Goal: Information Seeking & Learning: Compare options

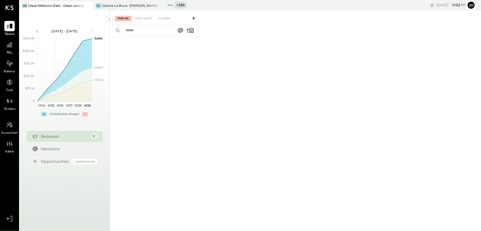
click at [90, 5] on icon at bounding box center [88, 5] width 7 height 7
click at [26, 7] on icon at bounding box center [23, 5] width 7 height 7
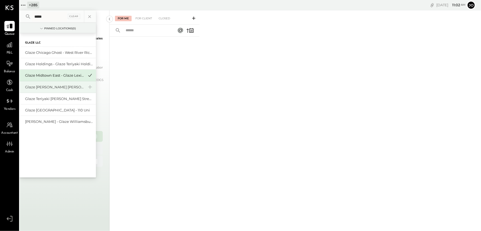
type input "*****"
click at [61, 87] on div "Glaze [PERSON_NAME] [PERSON_NAME] LLC" at bounding box center [54, 87] width 59 height 5
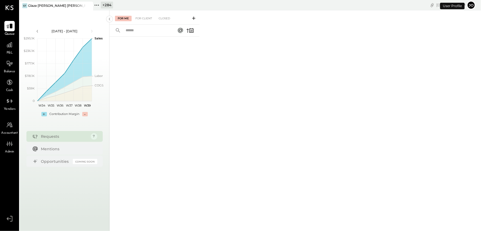
click at [15, 45] on div "P&L" at bounding box center [10, 48] width 16 height 16
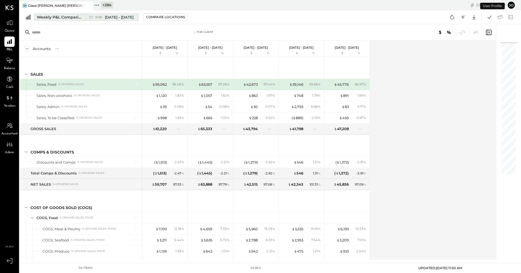
click at [68, 18] on div "Weekly P&L Comparison" at bounding box center [60, 16] width 46 height 5
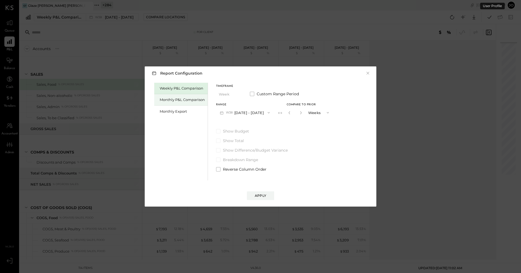
click at [183, 100] on div "Monthly P&L Comparison" at bounding box center [182, 99] width 45 height 5
click at [243, 110] on button "M09 [DATE] - [DATE]" at bounding box center [244, 113] width 57 height 10
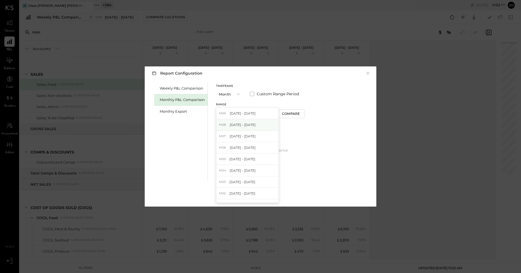
click at [253, 123] on div "M08 Aug 1 - 31, 2025" at bounding box center [247, 124] width 62 height 11
click at [289, 112] on div "Compare" at bounding box center [291, 113] width 18 height 5
click at [298, 110] on button "button" at bounding box center [300, 113] width 4 height 6
click at [288, 113] on icon "button" at bounding box center [289, 112] width 3 height 3
type input "*"
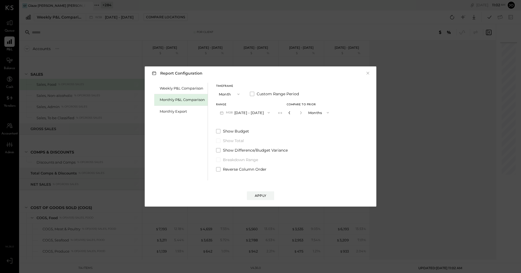
click at [288, 113] on icon "button" at bounding box center [289, 112] width 3 height 3
click at [260, 192] on button "Apply" at bounding box center [260, 195] width 27 height 9
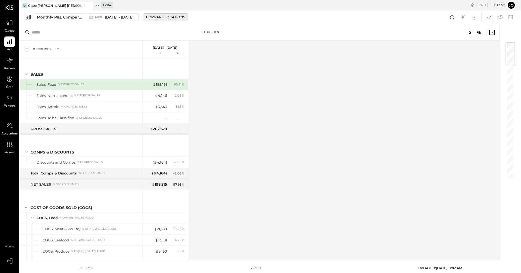
click at [166, 17] on div "Compare Locations" at bounding box center [165, 17] width 39 height 5
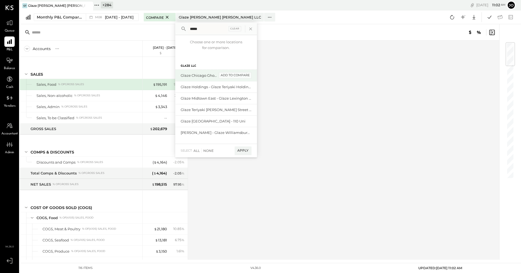
type input "*****"
click at [227, 75] on div "add to compare" at bounding box center [235, 75] width 33 height 7
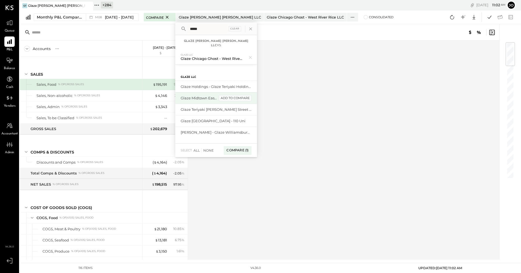
click at [228, 98] on div "add to compare" at bounding box center [235, 98] width 33 height 7
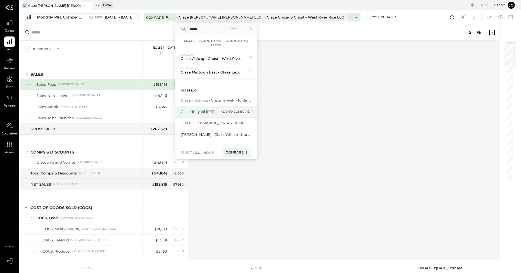
click at [230, 112] on div "add to compare" at bounding box center [235, 112] width 33 height 7
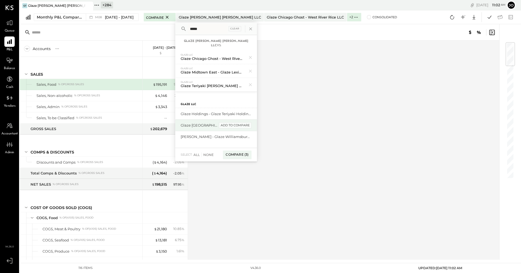
click at [229, 125] on div "add to compare" at bounding box center [235, 125] width 33 height 7
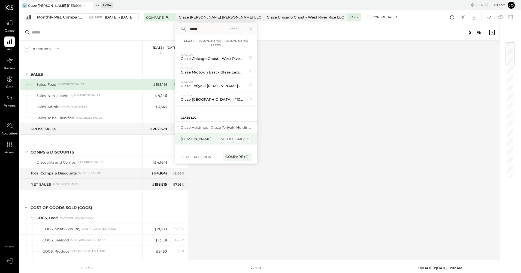
click at [233, 139] on div "add to compare" at bounding box center [235, 139] width 33 height 7
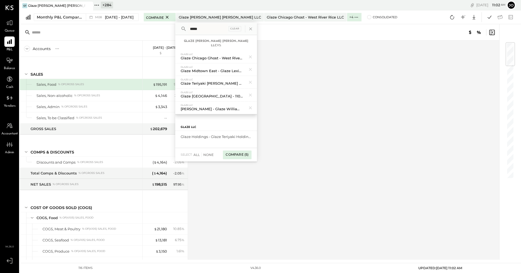
click at [238, 156] on div "Compare (5)" at bounding box center [237, 155] width 28 height 9
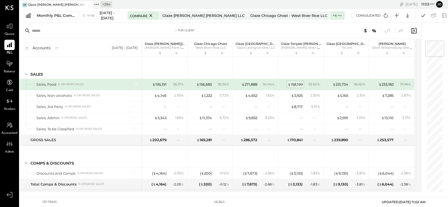
click at [293, 84] on div "$ 158,199" at bounding box center [295, 84] width 15 height 5
click at [293, 84] on div "For Client Accounts S % GL Aug 1 - 31, 2025 Glaze Teriyaki Bryant Park Glaze Br…" at bounding box center [234, 108] width 429 height 170
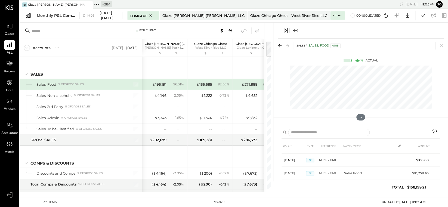
scroll to position [81, 0]
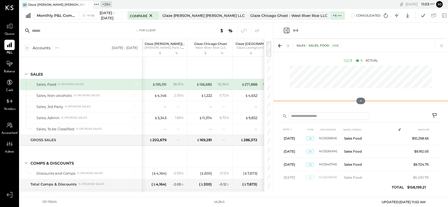
drag, startPoint x: 361, startPoint y: 117, endPoint x: 352, endPoint y: 62, distance: 56.5
click at [352, 61] on div "SALES Sales, Food 4105 $ % Actual" at bounding box center [361, 74] width 175 height 70
drag, startPoint x: 363, startPoint y: 101, endPoint x: 355, endPoint y: 59, distance: 43.0
click at [355, 59] on div "SALES Sales, Food 4105 $ % Actual" at bounding box center [361, 74] width 175 height 70
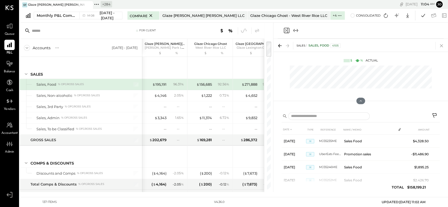
click at [441, 45] on icon at bounding box center [442, 46] width 8 height 8
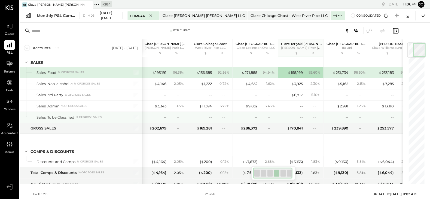
scroll to position [11, 0]
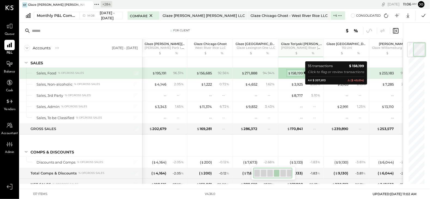
click at [297, 74] on div "$ 158,199" at bounding box center [295, 73] width 15 height 5
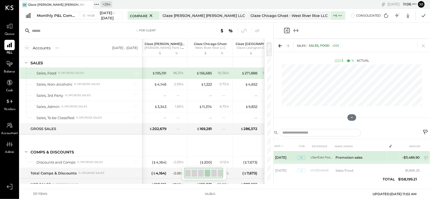
scroll to position [14, 0]
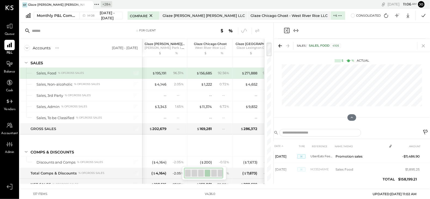
click at [420, 45] on icon at bounding box center [424, 46] width 8 height 8
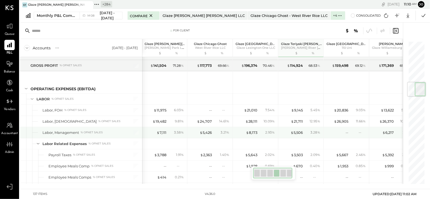
scroll to position [340, 0]
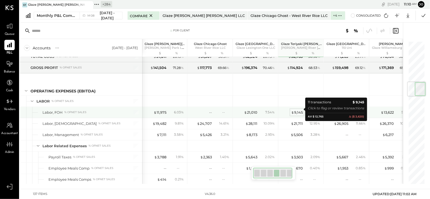
click at [295, 111] on div "$ 9,145" at bounding box center [297, 112] width 12 height 5
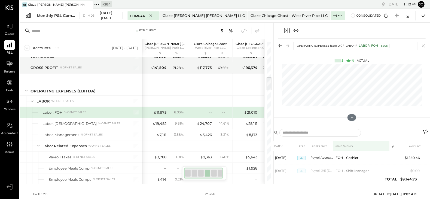
scroll to position [4, 0]
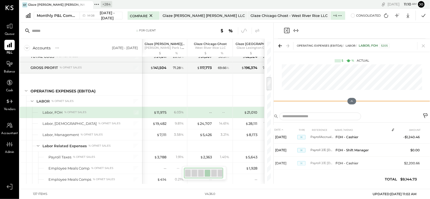
drag, startPoint x: 352, startPoint y: 119, endPoint x: 343, endPoint y: 53, distance: 66.5
click at [343, 53] on div "OPERATING EXPENSES (EBITDA) LABOR Labor, FOH 5205 $ % Actual" at bounding box center [352, 74] width 156 height 70
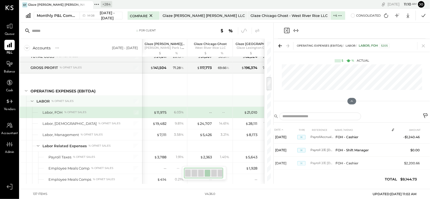
click at [247, 97] on div at bounding box center [256, 101] width 41 height 11
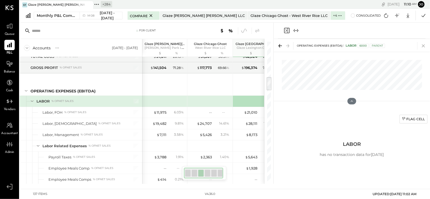
click at [425, 43] on icon at bounding box center [424, 46] width 8 height 8
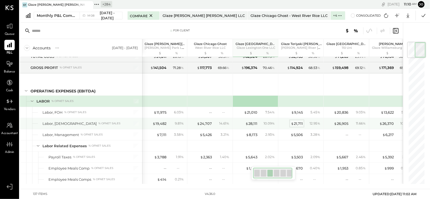
click at [299, 121] on div "$ 21,711" at bounding box center [297, 123] width 12 height 5
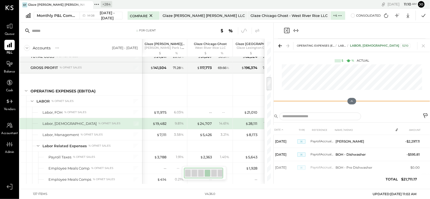
drag, startPoint x: 352, startPoint y: 117, endPoint x: 347, endPoint y: 50, distance: 67.2
click at [347, 51] on div "OPERATING EXPENSES (EBITDA) LABOR Labor, BOH 5210 $ % Actual" at bounding box center [352, 74] width 156 height 70
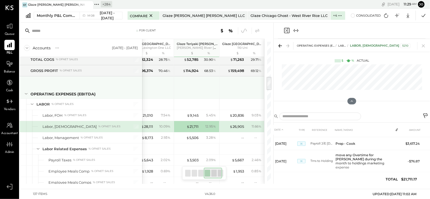
scroll to position [0, 150]
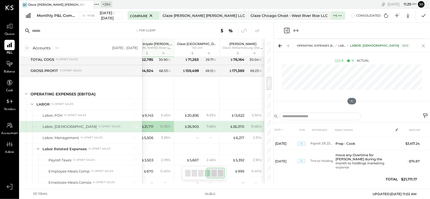
click at [426, 44] on icon at bounding box center [424, 46] width 8 height 8
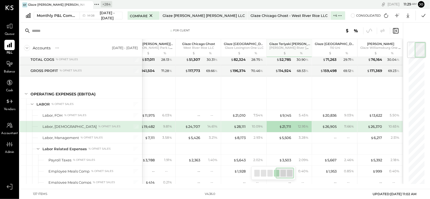
scroll to position [0, 11]
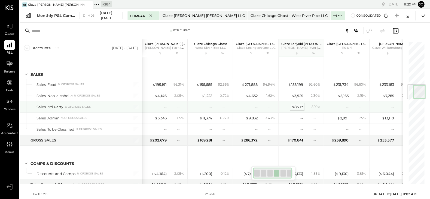
scroll to position [0, 11]
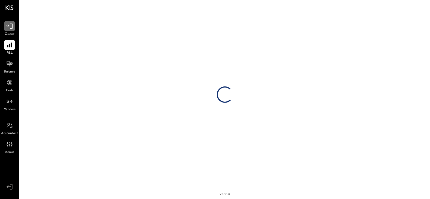
click at [13, 29] on div at bounding box center [9, 26] width 10 height 10
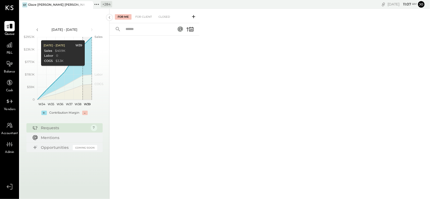
click at [89, 5] on icon at bounding box center [88, 5] width 7 height 7
click at [23, 3] on icon at bounding box center [23, 4] width 7 height 7
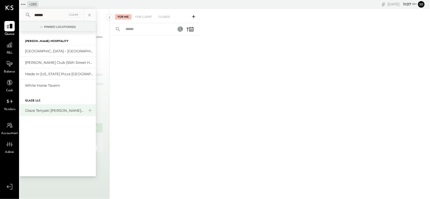
type input "******"
click at [58, 112] on div "Glaze Teriyaki [PERSON_NAME] Street - [PERSON_NAME] River [PERSON_NAME] LLC" at bounding box center [54, 110] width 59 height 5
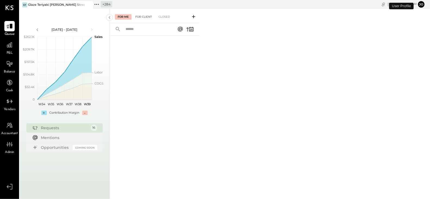
click at [147, 19] on div "For Client" at bounding box center [144, 16] width 22 height 5
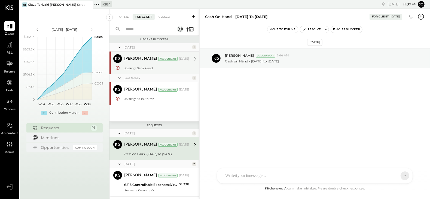
click at [151, 68] on div "Missing Bank Feed" at bounding box center [155, 67] width 63 height 5
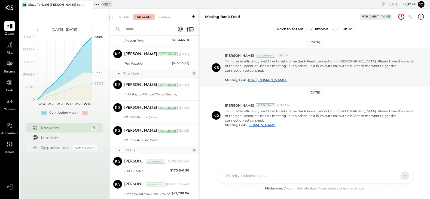
scroll to position [329, 0]
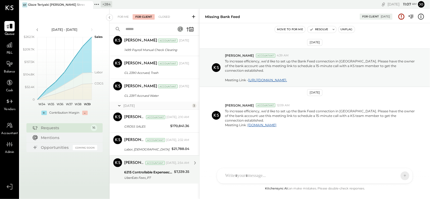
click at [141, 175] on div "UberEats Fees_P7" at bounding box center [148, 177] width 48 height 5
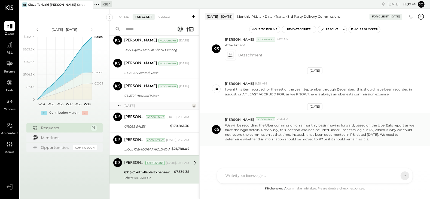
drag, startPoint x: 227, startPoint y: 124, endPoint x: 324, endPoint y: 135, distance: 98.1
click at [324, 135] on p "We will be recording the Uber commission on a monthly basis moving forward, bas…" at bounding box center [320, 132] width 191 height 19
drag, startPoint x: 326, startPoint y: 122, endPoint x: 362, endPoint y: 144, distance: 42.9
click at [362, 144] on div "Kapil Pandya Accountant 2:54 AM We will be recording the Uber commission on a m…" at bounding box center [315, 129] width 230 height 33
click at [359, 136] on p "We will be recording the Uber commission on a monthly basis moving forward, bas…" at bounding box center [320, 132] width 191 height 19
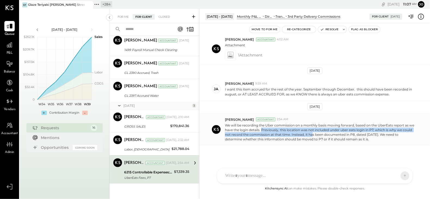
drag, startPoint x: 261, startPoint y: 128, endPoint x: 312, endPoint y: 133, distance: 50.9
click at [312, 133] on p "We will be recording the Uber commission on a monthly basis moving forward, bas…" at bounding box center [320, 132] width 191 height 19
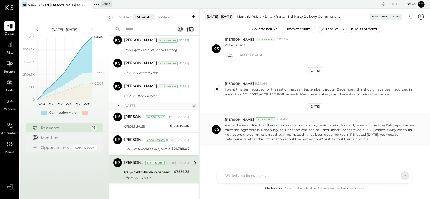
click at [314, 127] on p "We will be recording the Uber commission on a monthly basis moving forward, bas…" at bounding box center [320, 132] width 191 height 19
drag, startPoint x: 321, startPoint y: 129, endPoint x: 363, endPoint y: 148, distance: 46.3
click at [363, 148] on div "Sep 11th, 2025 ja jamie 11:21 AM Why is the fee so high? There was no fee recor…" at bounding box center [315, 111] width 230 height 148
click at [360, 133] on p "We will be recording the Uber commission on a monthly basis moving forward, bas…" at bounding box center [320, 132] width 191 height 19
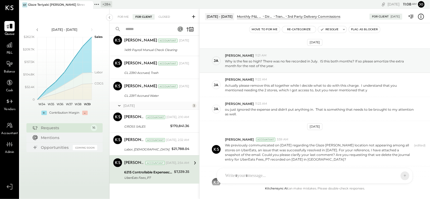
click at [420, 21] on div "Aug 1 - 31, 2025 Monthly P&L Comparison OPERATING EXPENSES (EBITDA) CONTROLLABL…" at bounding box center [315, 16] width 230 height 14
click at [420, 18] on icon at bounding box center [420, 16] width 7 height 7
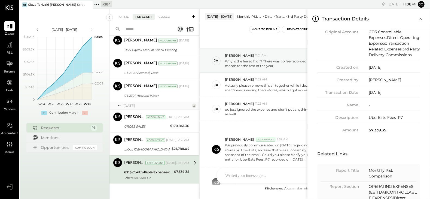
scroll to position [21, 0]
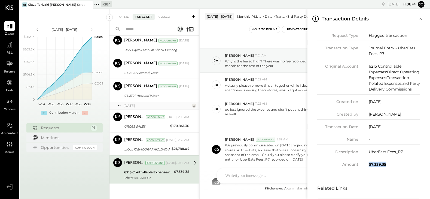
drag, startPoint x: 369, startPoint y: 169, endPoint x: 387, endPoint y: 169, distance: 17.4
click at [387, 167] on div "Amount $7,339.35" at bounding box center [368, 164] width 103 height 6
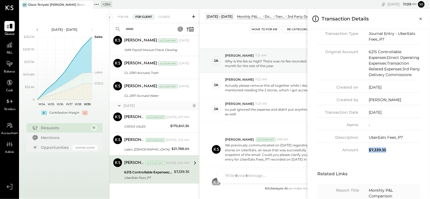
click at [372, 153] on div "$7,339.35" at bounding box center [394, 150] width 51 height 6
drag, startPoint x: 369, startPoint y: 155, endPoint x: 389, endPoint y: 155, distance: 19.6
click at [389, 153] on div "$7,339.35" at bounding box center [394, 150] width 51 height 6
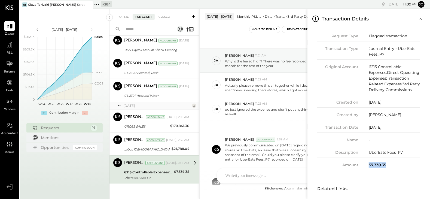
scroll to position [19, 0]
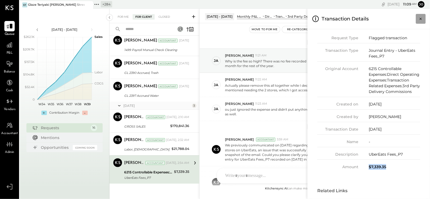
click at [422, 21] on icon "Close panel" at bounding box center [420, 18] width 5 height 5
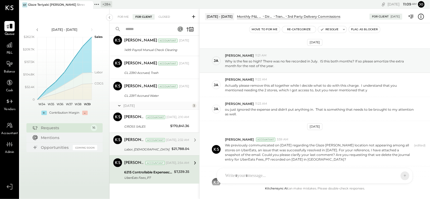
click at [147, 149] on div "Labor, [DEMOGRAPHIC_DATA]" at bounding box center [147, 148] width 46 height 5
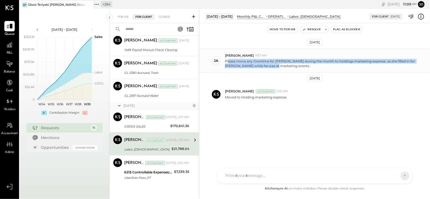
drag, startPoint x: 228, startPoint y: 60, endPoint x: 270, endPoint y: 67, distance: 42.8
click at [270, 67] on p "Please move any Overtime for Mindy during the month to holdings marketing expen…" at bounding box center [320, 63] width 191 height 9
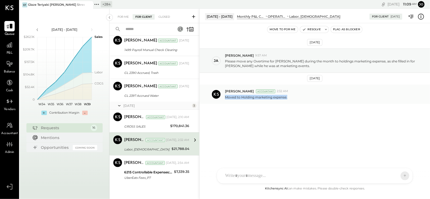
drag, startPoint x: 224, startPoint y: 96, endPoint x: 314, endPoint y: 98, distance: 90.2
click at [314, 98] on div "Kapil Pandya Accountant 2:32 AM Moved to Holding marketing expense." at bounding box center [315, 93] width 230 height 19
click at [258, 96] on p "Moved to Holding marketing expense." at bounding box center [256, 97] width 62 height 5
drag, startPoint x: 254, startPoint y: 97, endPoint x: 291, endPoint y: 97, distance: 37.3
click at [291, 97] on div "Moved to Holding marketing expense." at bounding box center [325, 97] width 201 height 6
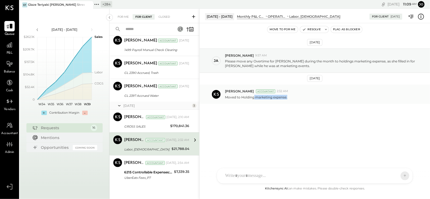
click at [291, 97] on div "Moved to Holding marketing expense." at bounding box center [325, 97] width 201 height 6
drag, startPoint x: 225, startPoint y: 97, endPoint x: 265, endPoint y: 97, distance: 40.8
click at [265, 97] on p "Moved to Holding marketing expense." at bounding box center [256, 97] width 62 height 5
click at [251, 96] on p "Moved to Holding marketing expense." at bounding box center [256, 97] width 62 height 5
click at [250, 96] on p "Moved to Holding marketing expense." at bounding box center [256, 97] width 62 height 5
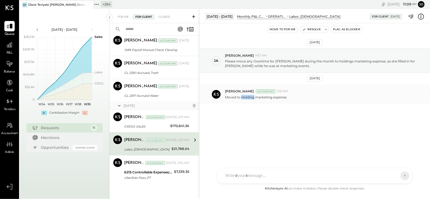
click at [250, 96] on p "Moved to Holding marketing expense." at bounding box center [256, 97] width 62 height 5
click at [311, 30] on button "Resolve" at bounding box center [311, 29] width 23 height 7
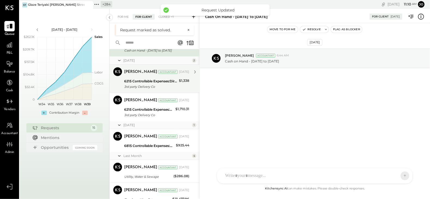
scroll to position [307, 0]
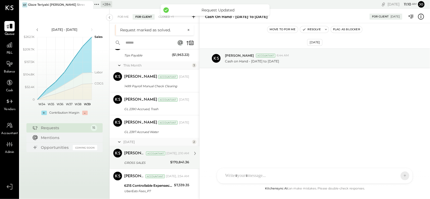
click at [145, 163] on div "GROSS SALES" at bounding box center [146, 162] width 44 height 5
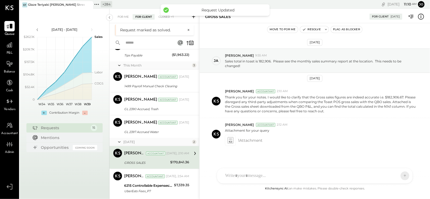
scroll to position [5, 0]
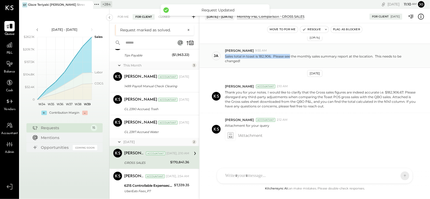
drag, startPoint x: 254, startPoint y: 53, endPoint x: 290, endPoint y: 55, distance: 36.3
click at [290, 55] on div "Sales total in toast is 182,906. Please see the monthly sales summary report at…" at bounding box center [325, 58] width 201 height 10
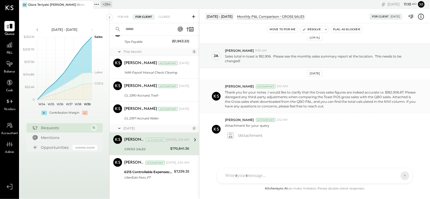
click at [293, 103] on p "Thank you for your notes. I would like to clarify that the Gross sales figures …" at bounding box center [320, 99] width 191 height 19
click at [154, 117] on div "GL 2397 Accrued Water" at bounding box center [155, 117] width 63 height 5
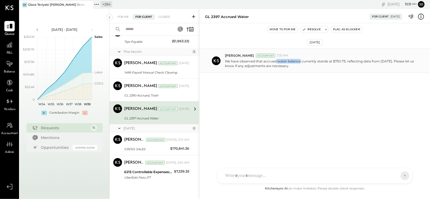
drag, startPoint x: 277, startPoint y: 62, endPoint x: 300, endPoint y: 62, distance: 23.7
click at [300, 62] on p "We have observed that accrued water balance currently stands at $750.73, reflec…" at bounding box center [320, 63] width 191 height 9
drag, startPoint x: 306, startPoint y: 61, endPoint x: 330, endPoint y: 61, distance: 23.4
click at [330, 61] on p "We have observed that accrued water balance currently stands at $750.73, reflec…" at bounding box center [320, 63] width 191 height 9
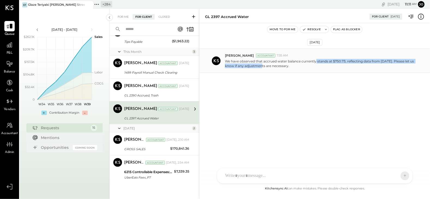
drag, startPoint x: 257, startPoint y: 63, endPoint x: 315, endPoint y: 62, distance: 58.0
click at [315, 62] on p "We have observed that accrued water balance currently stands at $750.73, reflec…" at bounding box center [320, 63] width 191 height 9
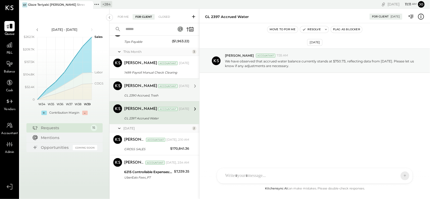
click at [151, 96] on div "GL 2390 Accrued, Trash" at bounding box center [155, 95] width 63 height 5
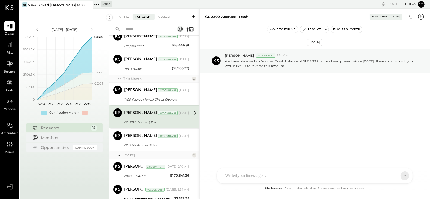
scroll to position [280, 0]
click at [151, 96] on div "1499 Payroll Manual Check Clearing" at bounding box center [155, 99] width 63 height 7
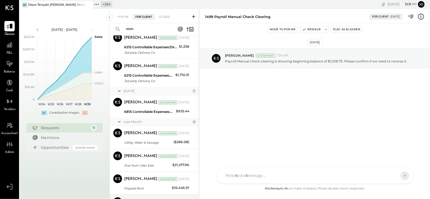
scroll to position [307, 0]
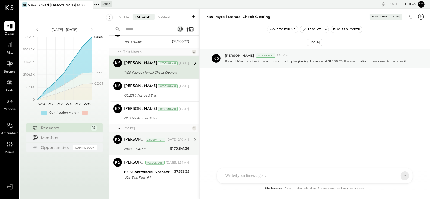
click at [168, 149] on div "GROSS SALES $170,841.36" at bounding box center [156, 149] width 65 height 7
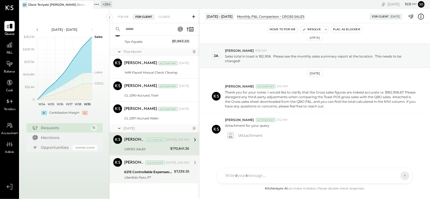
click at [175, 175] on div "$7,339.35" at bounding box center [181, 175] width 15 height 12
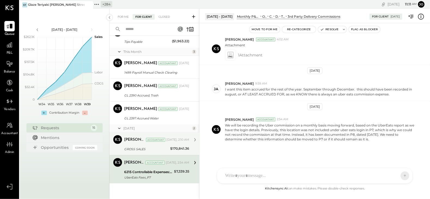
click at [175, 150] on div "$170,841.36" at bounding box center [179, 149] width 19 height 7
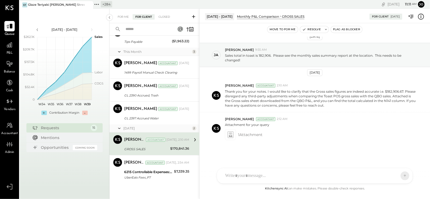
scroll to position [5, 0]
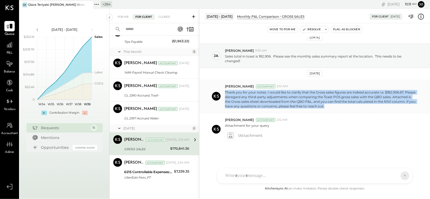
drag, startPoint x: 224, startPoint y: 91, endPoint x: 282, endPoint y: 109, distance: 60.8
click at [282, 109] on div "Kapil Pandya Accountant 2:10 AM Thank you for your notes. I would like to clari…" at bounding box center [315, 96] width 230 height 33
click at [286, 105] on p "Thank you for your notes. I would like to clarify that the Gross sales figures …" at bounding box center [320, 99] width 191 height 19
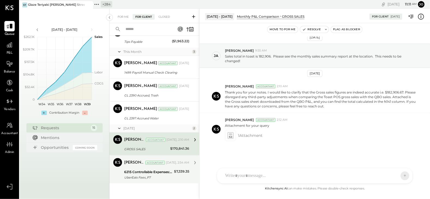
click at [172, 175] on div "6215 Controllable Expenses:Direct Operating Expenses:Transaction Related Expens…" at bounding box center [156, 175] width 65 height 12
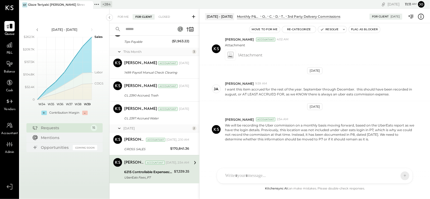
click at [98, 5] on icon at bounding box center [96, 4] width 7 height 7
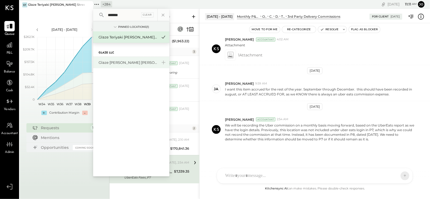
type input "******"
click at [123, 62] on div "Glaze [PERSON_NAME] [PERSON_NAME] LLC" at bounding box center [128, 62] width 59 height 5
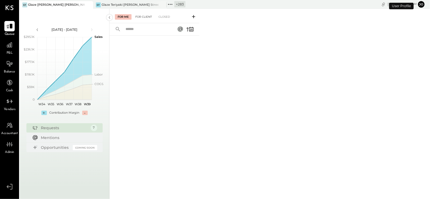
click at [144, 19] on div "For Client" at bounding box center [144, 16] width 22 height 5
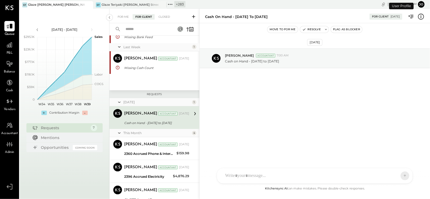
scroll to position [76, 0]
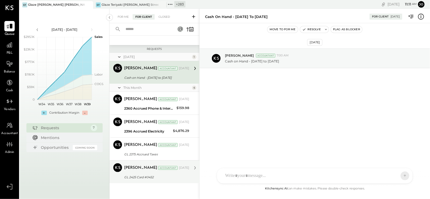
click at [164, 173] on div "Kapil Pandya Accountant Sep 09, 2025 GL 2425 Card #0452 Card # 0452 currently s…" at bounding box center [156, 171] width 65 height 17
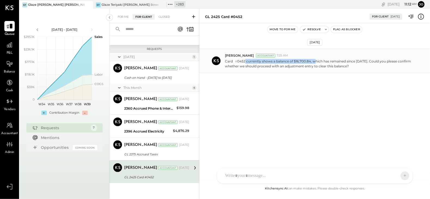
drag, startPoint x: 244, startPoint y: 60, endPoint x: 314, endPoint y: 61, distance: 70.5
click at [314, 61] on p "Card # 0452 currently shows a balance of $16,700.84, which has remained since 2…" at bounding box center [320, 64] width 191 height 10
click at [322, 59] on p "Card # 0452 currently shows a balance of $16,700.84, which has remained since 2…" at bounding box center [320, 64] width 191 height 10
drag, startPoint x: 332, startPoint y: 62, endPoint x: 367, endPoint y: 62, distance: 34.6
click at [367, 62] on p "Card # 0452 currently shows a balance of $16,700.84, which has remained since 2…" at bounding box center [320, 64] width 191 height 10
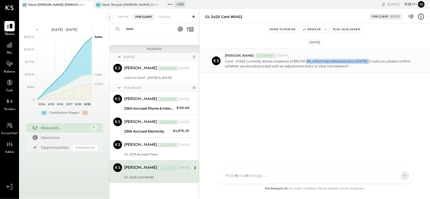
click at [367, 62] on p "Card # 0452 currently shows a balance of $16,700.84, which has remained since 2…" at bounding box center [320, 64] width 191 height 10
drag, startPoint x: 323, startPoint y: 63, endPoint x: 362, endPoint y: 64, distance: 38.4
click at [359, 64] on p "Card # 0452 currently shows a balance of $16,700.84, which has remained since 2…" at bounding box center [320, 64] width 191 height 10
click at [362, 64] on p "Card # 0452 currently shows a balance of $16,700.84, which has remained since 2…" at bounding box center [320, 64] width 191 height 10
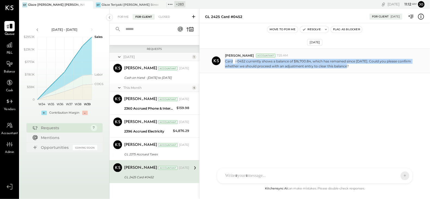
drag, startPoint x: 225, startPoint y: 61, endPoint x: 357, endPoint y: 72, distance: 132.0
click at [357, 72] on div "Kapil Pandya Accountant 7:25 AM Card # 0452 currently shows a balance of $16,70…" at bounding box center [315, 60] width 230 height 25
click at [312, 66] on p "Card # 0452 currently shows a balance of $16,700.84, which has remained since 2…" at bounding box center [320, 64] width 191 height 10
drag, startPoint x: 326, startPoint y: 67, endPoint x: 334, endPoint y: 68, distance: 7.1
click at [334, 68] on p "Card # 0452 currently shows a balance of $16,700.84, which has remained since 2…" at bounding box center [320, 64] width 191 height 10
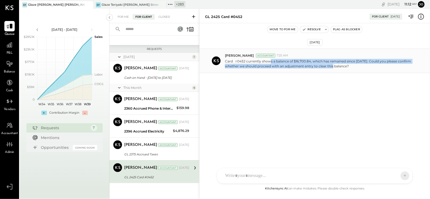
click at [334, 68] on p "Card # 0452 currently shows a balance of $16,700.84, which has remained since 2…" at bounding box center [320, 64] width 191 height 10
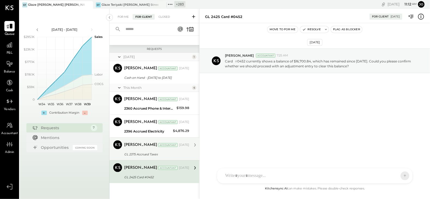
click at [146, 149] on div "Kapil Pandya Accountant Sep 09, 2025 GL 2375 Accrued Taxes The Accrued Taxes ac…" at bounding box center [156, 148] width 65 height 17
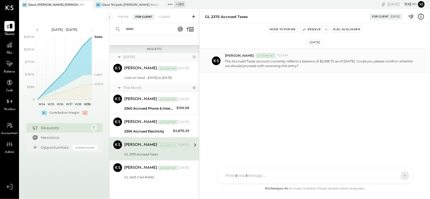
drag, startPoint x: 225, startPoint y: 60, endPoint x: 324, endPoint y: 65, distance: 98.7
click at [324, 65] on p "The Accrued Taxes account currently reflects a balance of $2,618.72 as of April…" at bounding box center [320, 63] width 191 height 9
click at [153, 130] on div "2396 Accrued Electricity" at bounding box center [147, 131] width 47 height 5
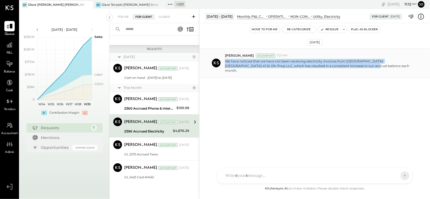
drag, startPoint x: 225, startPoint y: 60, endPoint x: 340, endPoint y: 70, distance: 115.1
click at [340, 70] on div "Kapil Pandya Accountant 7:21 AM We have noticed that we have not been receiving…" at bounding box center [315, 62] width 230 height 29
click at [247, 61] on p "We have noticed that we have not been receiving electricity invoices from Colum…" at bounding box center [320, 66] width 191 height 14
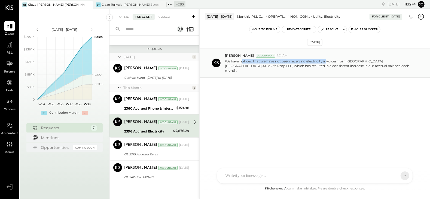
drag, startPoint x: 241, startPoint y: 62, endPoint x: 327, endPoint y: 62, distance: 85.5
click at [326, 62] on p "We have noticed that we have not been receiving electricity invoices from Colum…" at bounding box center [320, 66] width 191 height 14
click at [327, 62] on p "We have noticed that we have not been receiving electricity invoices from Colum…" at bounding box center [320, 66] width 191 height 14
drag, startPoint x: 332, startPoint y: 60, endPoint x: 368, endPoint y: 60, distance: 36.5
click at [368, 60] on p "We have noticed that we have not been receiving electricity invoices from Colum…" at bounding box center [320, 66] width 191 height 14
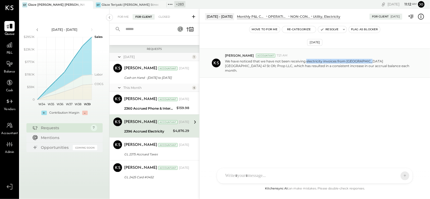
click at [368, 60] on p "We have noticed that we have not been receiving electricity invoices from Colum…" at bounding box center [320, 66] width 191 height 14
drag, startPoint x: 225, startPoint y: 62, endPoint x: 315, endPoint y: 63, distance: 89.9
click at [316, 62] on p "We have noticed that we have not been receiving electricity invoices from Colum…" at bounding box center [320, 66] width 191 height 14
click at [315, 63] on p "We have noticed that we have not been receiving electricity invoices from Colum…" at bounding box center [320, 66] width 191 height 14
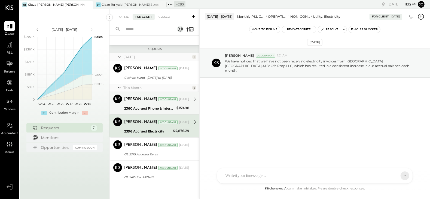
click at [143, 106] on div "2360 Accrued Phone & Internet" at bounding box center [149, 108] width 51 height 5
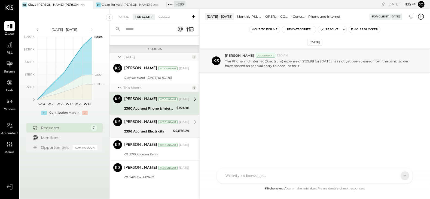
click at [129, 130] on div "2396 Accrued Electricity" at bounding box center [147, 131] width 47 height 5
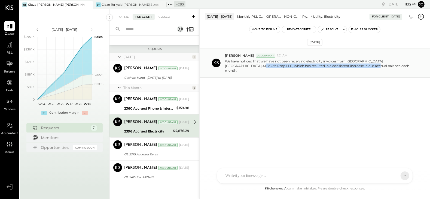
drag, startPoint x: 287, startPoint y: 64, endPoint x: 353, endPoint y: 64, distance: 65.3
click at [353, 64] on p "We have noticed that we have not been receiving electricity invoices from Colum…" at bounding box center [320, 66] width 191 height 14
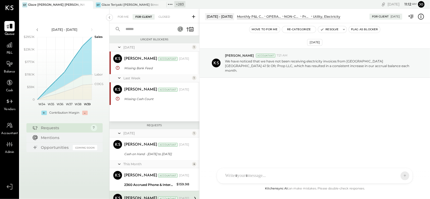
scroll to position [76, 0]
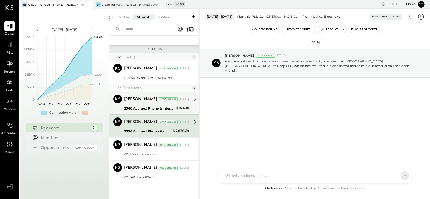
click at [135, 109] on div "2360 Accrued Phone & Internet" at bounding box center [149, 108] width 51 height 5
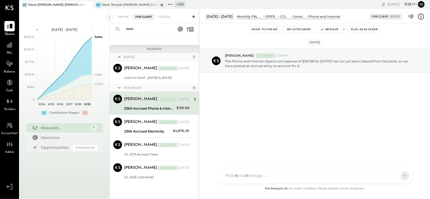
click at [106, 5] on div "Glaze Teriyaki [PERSON_NAME] Street - [PERSON_NAME] River [PERSON_NAME] LLC" at bounding box center [130, 5] width 57 height 4
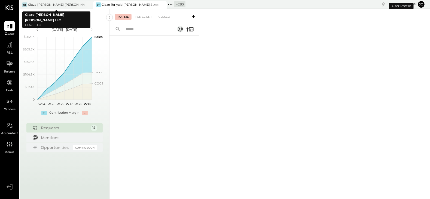
click at [69, 5] on div "Glaze [PERSON_NAME] [PERSON_NAME] LLC" at bounding box center [56, 5] width 57 height 4
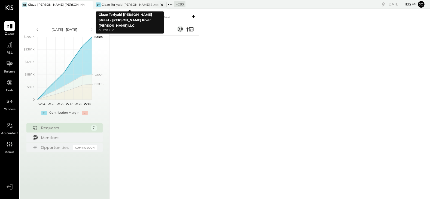
click at [118, 3] on div "Glaze Teriyaki [PERSON_NAME] Street - [PERSON_NAME] River [PERSON_NAME] LLC" at bounding box center [130, 5] width 57 height 4
click at [79, 8] on div at bounding box center [83, 4] width 19 height 7
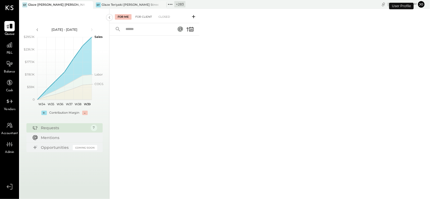
click at [141, 19] on div "For Client" at bounding box center [144, 16] width 22 height 5
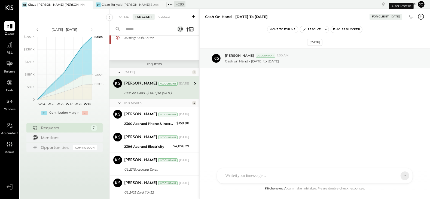
scroll to position [76, 0]
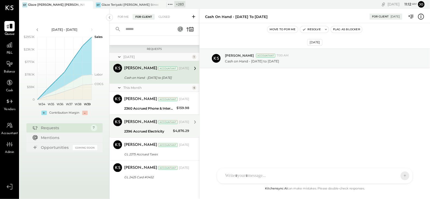
click at [163, 118] on div "Kapil Pandya Accountant Sep 09, 2025" at bounding box center [156, 122] width 65 height 8
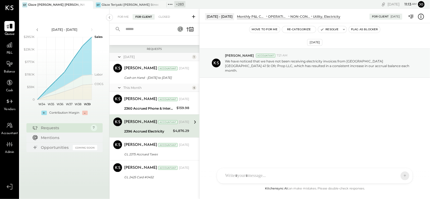
click at [173, 5] on icon at bounding box center [170, 4] width 7 height 7
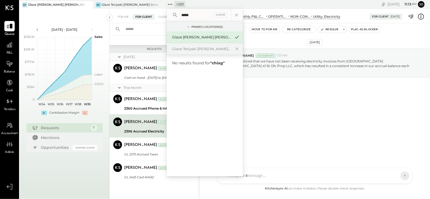
type input "******"
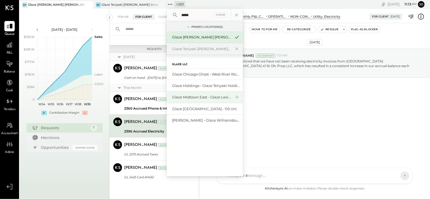
type input "*****"
click at [201, 98] on div "Glaze Midtown East - Glaze Lexington One LLC" at bounding box center [201, 96] width 59 height 5
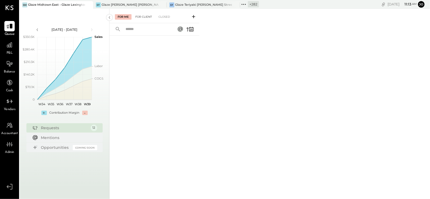
click at [145, 16] on div "For Client" at bounding box center [144, 16] width 22 height 5
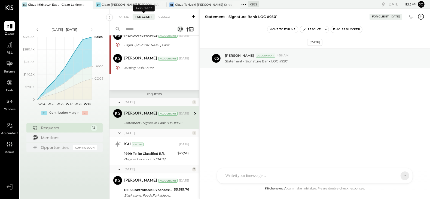
scroll to position [247, 0]
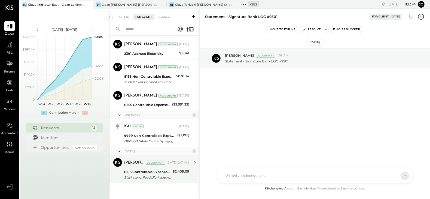
click at [166, 175] on div "Black stone, Fooda,Forkable,Meal pal,Ritual,Sharebite, Delivery.com" at bounding box center [147, 177] width 47 height 5
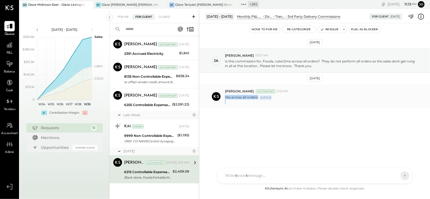
drag, startPoint x: 271, startPoint y: 97, endPoint x: 297, endPoint y: 97, distance: 25.9
click at [297, 97] on div "Yes across all orders (edited)" at bounding box center [325, 99] width 201 height 10
click at [251, 61] on p "Is this commission for, Fooda, cater2me across all orders? They do not perform …" at bounding box center [320, 63] width 191 height 9
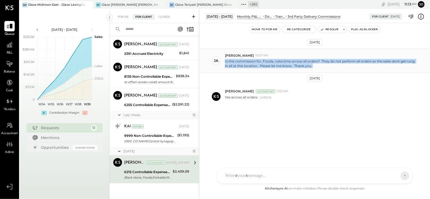
click at [251, 61] on p "Is this commission for, Fooda, cater2me across all orders? They do not perform …" at bounding box center [320, 63] width 191 height 9
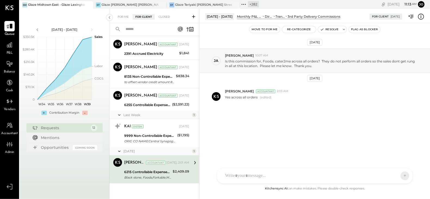
click at [423, 14] on icon at bounding box center [420, 16] width 7 height 7
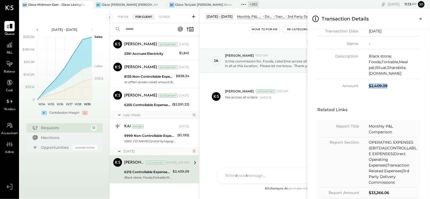
drag, startPoint x: 389, startPoint y: 91, endPoint x: 397, endPoint y: 91, distance: 7.9
click at [397, 89] on div "$2,409.09" at bounding box center [394, 86] width 51 height 6
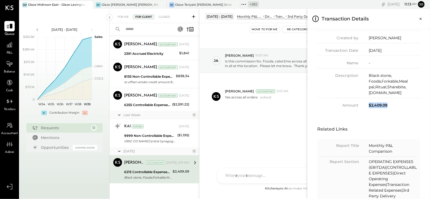
scroll to position [96, 0]
click at [421, 22] on button "Close panel" at bounding box center [421, 19] width 10 height 10
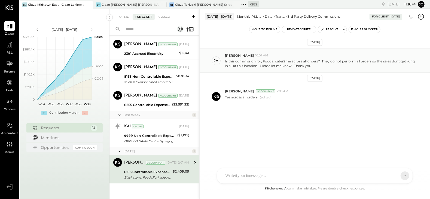
drag, startPoint x: 225, startPoint y: 60, endPoint x: 319, endPoint y: 68, distance: 94.5
click at [319, 68] on div "ja jamie 10:07 AM Is this commission for, Fooda, cater2me across all orders? Th…" at bounding box center [315, 60] width 230 height 24
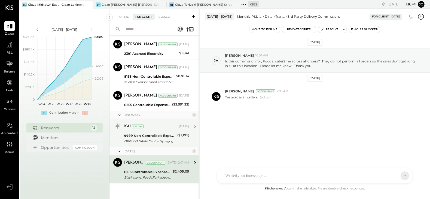
click at [162, 137] on div "9999 Non-Controllable Expenses:Other Income and Expenses:To be Classified" at bounding box center [149, 135] width 51 height 5
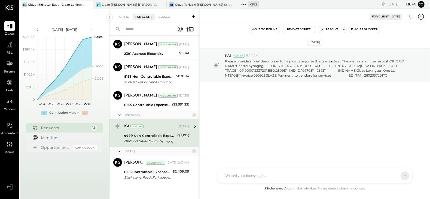
scroll to position [240, 0]
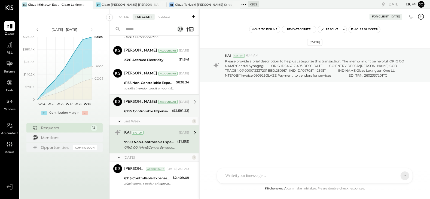
click at [155, 114] on div "Meghna Chavda Accountant Meghna Chavda Accountant Jul 15, 2025 6255 Controllabl…" at bounding box center [154, 105] width 90 height 23
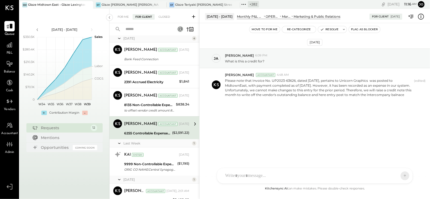
scroll to position [217, 0]
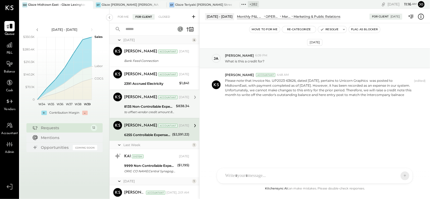
click at [153, 109] on div "to offset vendor credit amount 838.34" at bounding box center [149, 111] width 50 height 5
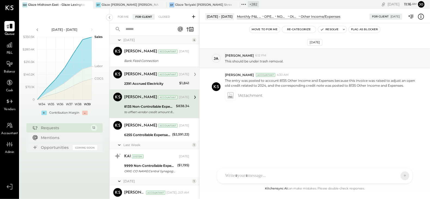
click at [151, 84] on div "2391 Accrued Electricity" at bounding box center [150, 83] width 53 height 5
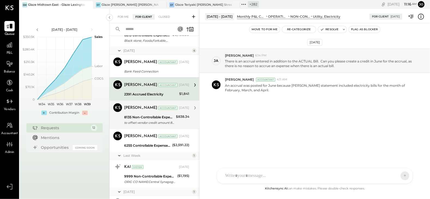
scroll to position [247, 0]
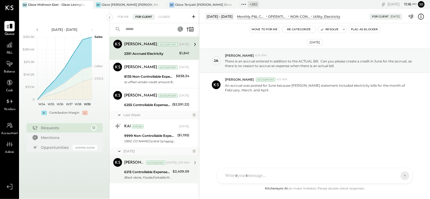
click at [146, 170] on div "6215 Controllable Expenses:Direct Operating Expenses:Transaction Related Expens…" at bounding box center [147, 171] width 47 height 5
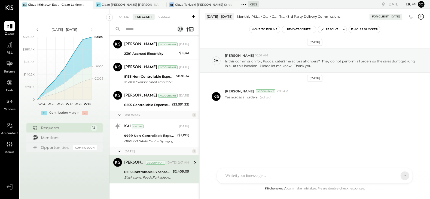
click at [246, 7] on icon at bounding box center [243, 4] width 7 height 7
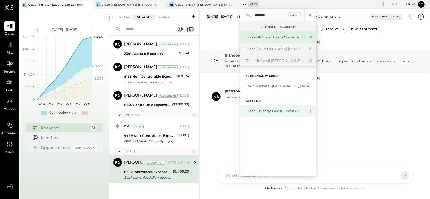
type input "*******"
click at [277, 111] on div "Glaze Chicago Ghost - West River Rice LLC" at bounding box center [275, 110] width 59 height 5
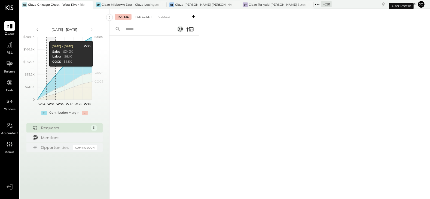
click at [138, 20] on div "For Client" at bounding box center [144, 16] width 22 height 5
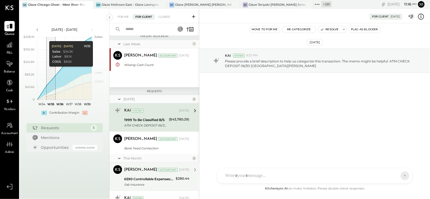
scroll to position [39, 0]
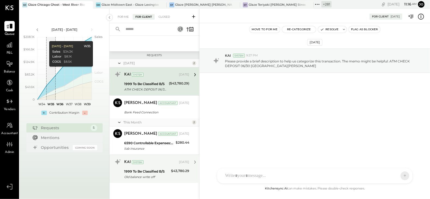
click at [171, 172] on div "$43,780.29" at bounding box center [180, 170] width 18 height 5
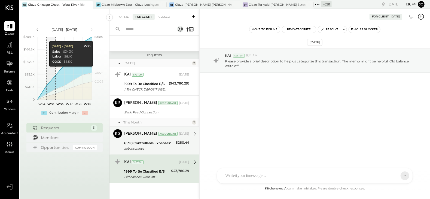
click at [163, 146] on div "liab insurance" at bounding box center [149, 148] width 50 height 5
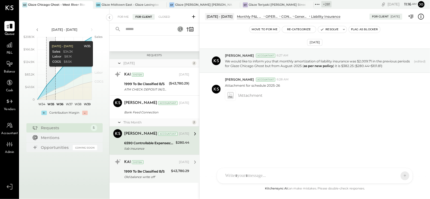
click at [164, 175] on div "Old balance write off" at bounding box center [146, 176] width 45 height 5
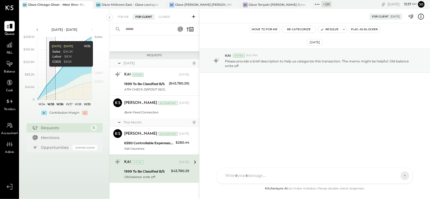
click at [317, 5] on icon at bounding box center [317, 4] width 7 height 7
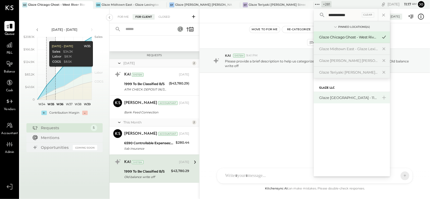
type input "**********"
click at [348, 96] on div "Glaze [GEOGRAPHIC_DATA] - 110 Uni" at bounding box center [348, 97] width 59 height 5
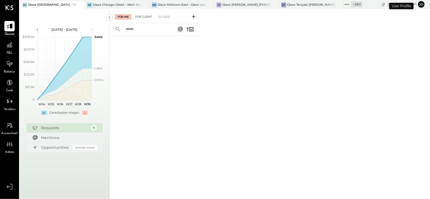
click at [136, 17] on div "For Client" at bounding box center [144, 16] width 22 height 5
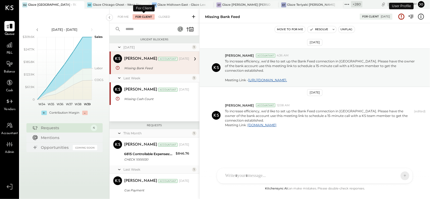
scroll to position [13, 0]
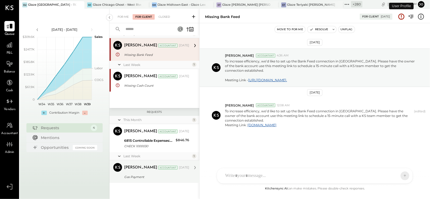
click at [158, 178] on div "Gas Payment" at bounding box center [155, 176] width 63 height 5
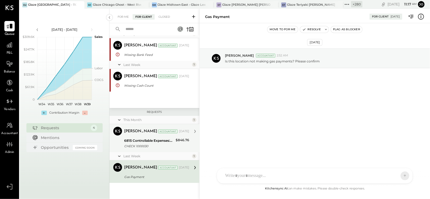
click at [158, 147] on div "CHECK 1000030" at bounding box center [149, 145] width 50 height 5
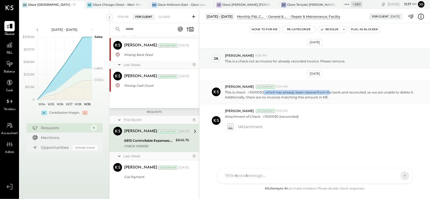
drag, startPoint x: 264, startPoint y: 91, endPoint x: 330, endPoint y: 91, distance: 66.2
click at [330, 91] on p "This is check # 1000030, which has already been cleared from the bank and recon…" at bounding box center [320, 95] width 191 height 10
drag, startPoint x: 326, startPoint y: 91, endPoint x: 358, endPoint y: 91, distance: 31.9
click at [356, 91] on p "This is check # 1000030, which has already been cleared from the bank and recon…" at bounding box center [320, 95] width 191 height 10
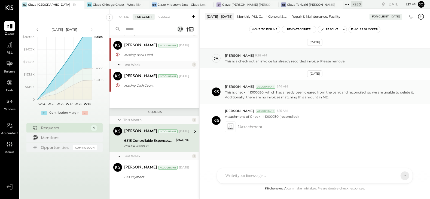
click at [358, 91] on p "This is check # 1000030, which has already been cleared from the bank and recon…" at bounding box center [320, 95] width 191 height 10
drag, startPoint x: 231, startPoint y: 95, endPoint x: 316, endPoint y: 95, distance: 85.5
click at [314, 95] on p "This is check # 1000030, which has already been cleared from the bank and recon…" at bounding box center [320, 95] width 191 height 10
click at [316, 95] on p "This is check # 1000030, which has already been cleared from the bank and recon…" at bounding box center [320, 95] width 191 height 10
drag, startPoint x: 245, startPoint y: 97, endPoint x: 330, endPoint y: 96, distance: 85.5
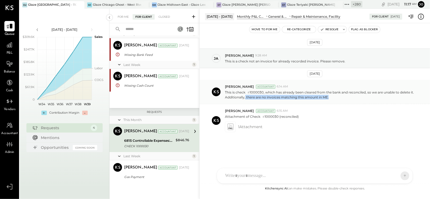
click at [330, 96] on p "This is check # 1000030, which has already been cleared from the bank and recon…" at bounding box center [320, 95] width 191 height 10
drag, startPoint x: 226, startPoint y: 115, endPoint x: 306, endPoint y: 115, distance: 79.8
click at [306, 115] on div "Kapil Pandya Accountant 6:15 AM Attachment of Check # 1000030 (reconciled) 1 At…" at bounding box center [315, 120] width 230 height 32
click at [306, 115] on div "Attachment of Check # 1000030 (reconciled)" at bounding box center [325, 116] width 201 height 6
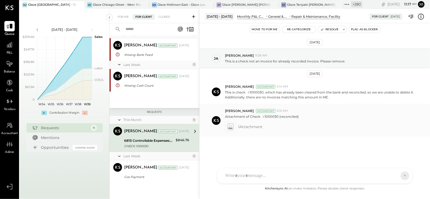
click at [231, 125] on icon at bounding box center [230, 127] width 6 height 6
click at [233, 123] on icon at bounding box center [230, 127] width 7 height 8
click at [232, 126] on icon at bounding box center [230, 127] width 6 height 6
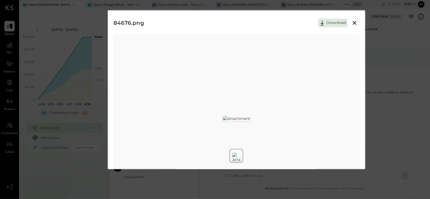
click at [358, 22] on button at bounding box center [355, 22] width 10 height 7
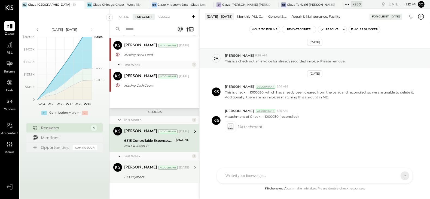
click at [147, 172] on div "Kapil Pandya Accountant Sep 23, 2025 Gas Payment Is this location not making ga…" at bounding box center [156, 171] width 65 height 17
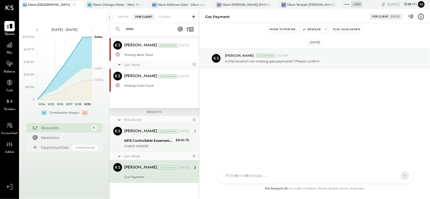
click at [147, 136] on div "Kapil Pandya Accountant Sep 15, 2025 6815 Controllable Expenses:General & Admin…" at bounding box center [156, 138] width 65 height 23
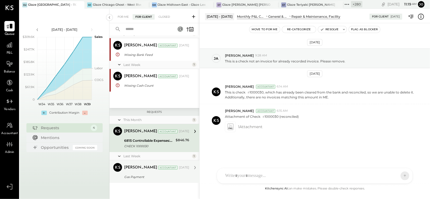
click at [146, 165] on div "Kapil Pandya" at bounding box center [140, 167] width 33 height 5
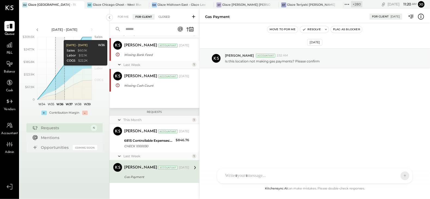
click at [168, 19] on div "Closed" at bounding box center [164, 16] width 17 height 5
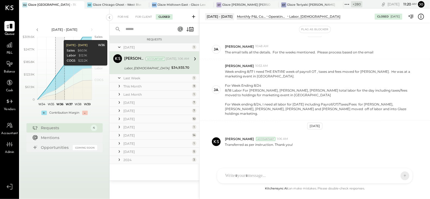
click at [135, 78] on div "Last Week" at bounding box center [156, 78] width 67 height 5
click at [138, 108] on div "This Month" at bounding box center [156, 110] width 67 height 5
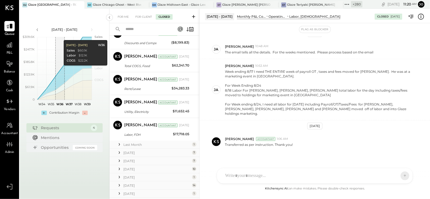
scroll to position [231, 0]
click at [144, 133] on div "Labor, FOH" at bounding box center [147, 134] width 47 height 5
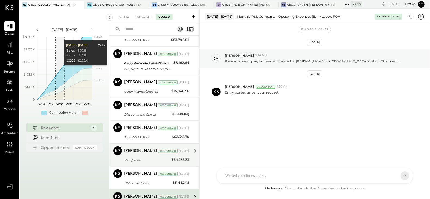
scroll to position [157, 0]
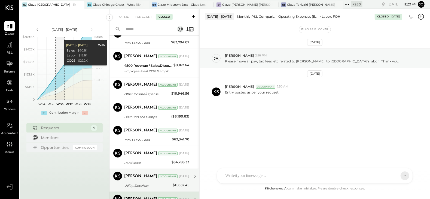
click at [177, 172] on div "Meghna Chavda Accountant Sep 18, 2025" at bounding box center [156, 176] width 65 height 8
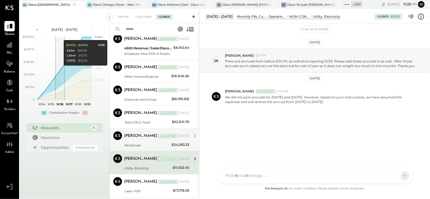
scroll to position [176, 0]
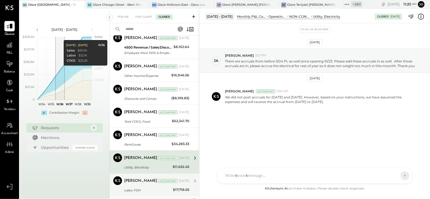
click at [179, 180] on div "Sep 18, 2025" at bounding box center [184, 181] width 10 height 4
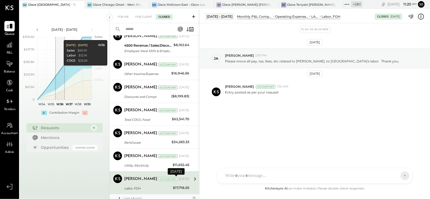
scroll to position [177, 0]
drag, startPoint x: 303, startPoint y: 42, endPoint x: 326, endPoint y: 42, distance: 22.6
click at [322, 42] on div "Jun 13th, 2025" at bounding box center [314, 42] width 15 height 7
click at [262, 47] on div "Jun 13th, 2025 ja jamie 2:56 PM Please move all pay, tax, fees, etc related to …" at bounding box center [315, 91] width 230 height 108
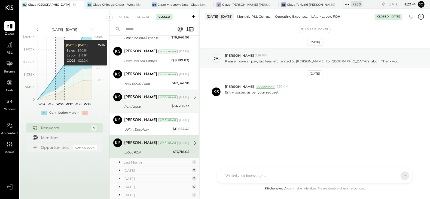
scroll to position [214, 0]
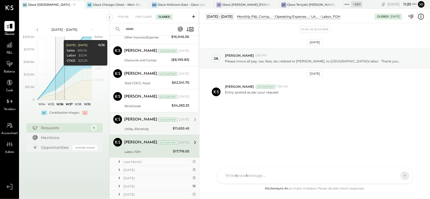
click at [166, 126] on div "Utility, Electricity" at bounding box center [147, 128] width 47 height 5
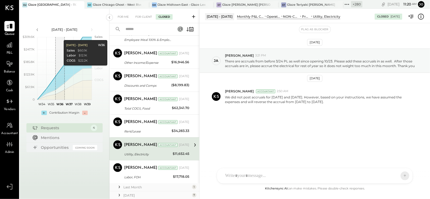
scroll to position [184, 0]
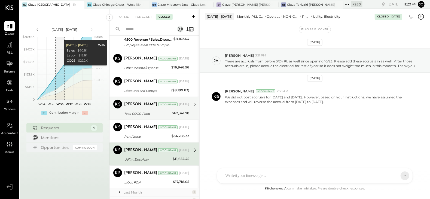
click at [171, 106] on div "Meghna Chavda Accountant Sep 18, 2025" at bounding box center [156, 104] width 65 height 8
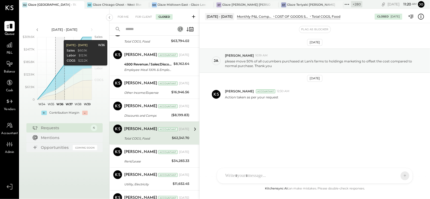
scroll to position [146, 0]
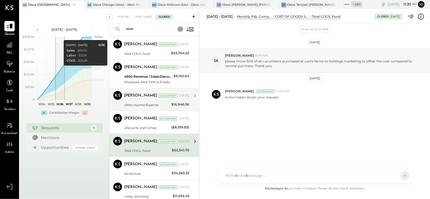
click at [175, 103] on div "$16,946.56" at bounding box center [180, 104] width 18 height 5
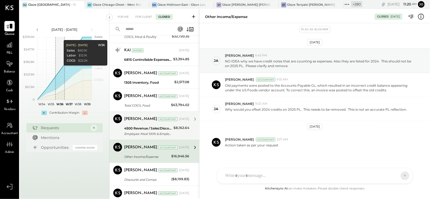
scroll to position [93, 0]
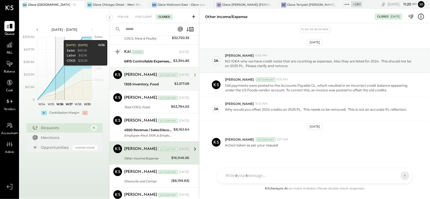
click at [178, 87] on div "Kapil Pandya Accountant Kapil Pandya Accountant Sep 18, 2025 1305 Inventory, Fo…" at bounding box center [154, 78] width 90 height 23
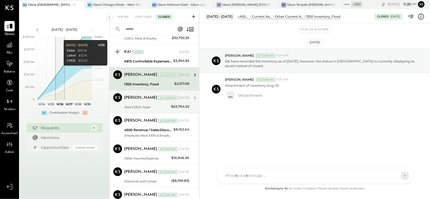
click at [179, 101] on div "Kapil Pandya Accountant Sep 18, 2025" at bounding box center [156, 97] width 65 height 9
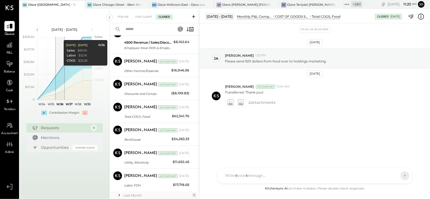
scroll to position [194, 0]
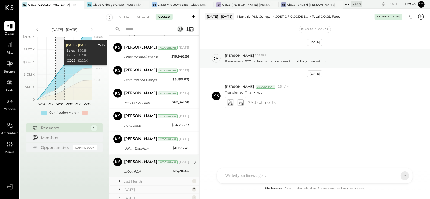
click at [180, 163] on div "Meghna Chavda Accountant Sep 18, 2025" at bounding box center [156, 162] width 65 height 8
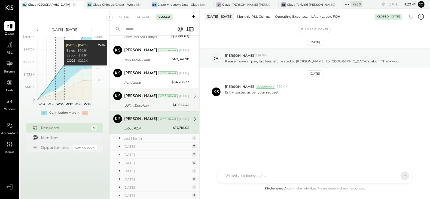
scroll to position [238, 0]
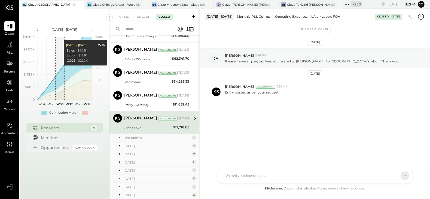
drag, startPoint x: 305, startPoint y: 42, endPoint x: 325, endPoint y: 42, distance: 19.9
click at [322, 42] on div "Jun 13th, 2025" at bounding box center [314, 42] width 15 height 7
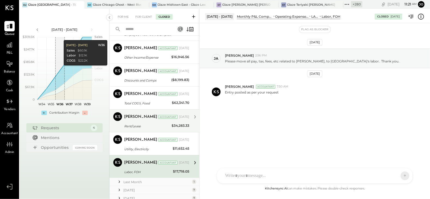
scroll to position [193, 0]
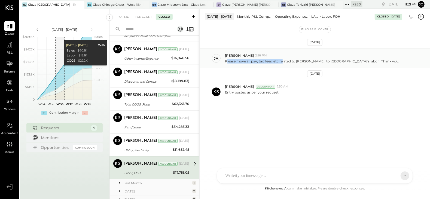
drag, startPoint x: 227, startPoint y: 60, endPoint x: 281, endPoint y: 60, distance: 54.7
click at [281, 60] on p "Please move all pay, tax, fees, etc related to Makayla belle, to Brooklyn's lab…" at bounding box center [312, 61] width 174 height 5
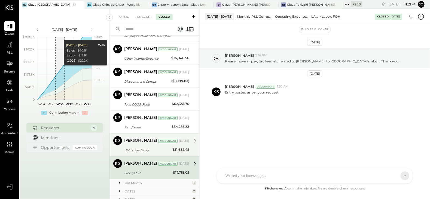
click at [179, 139] on div "Sep 18, 2025" at bounding box center [184, 141] width 10 height 4
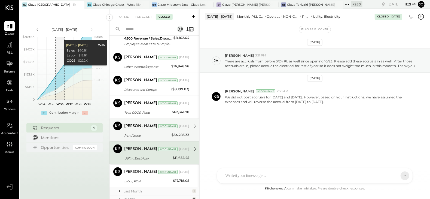
click at [161, 136] on div "Rent/Lease" at bounding box center [147, 135] width 46 height 5
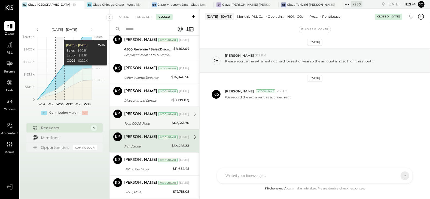
click at [156, 124] on div "Total COGS, Food" at bounding box center [147, 123] width 46 height 5
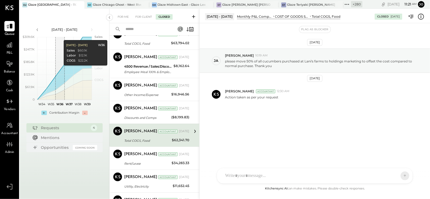
click at [156, 124] on div "Meghna Chavda Accountant Meghna Chavda Accountant Sep 18, 2025 Total COGS, Food…" at bounding box center [154, 135] width 90 height 23
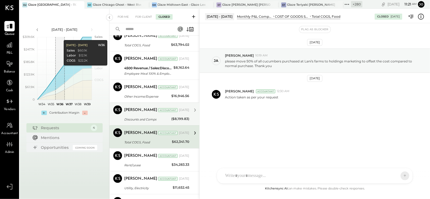
click at [155, 119] on div "Discounts and Comps" at bounding box center [146, 119] width 45 height 5
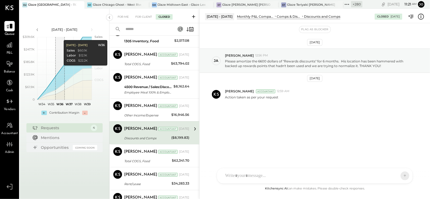
scroll to position [133, 0]
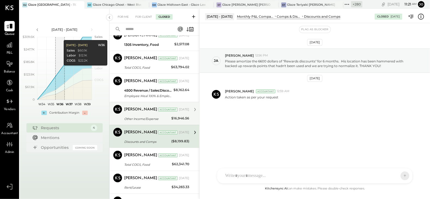
click at [152, 114] on div "Meghna Chavda Accountant Sep 18, 2025 Other Income/Expense $16,946.56 Action ta…" at bounding box center [156, 113] width 65 height 17
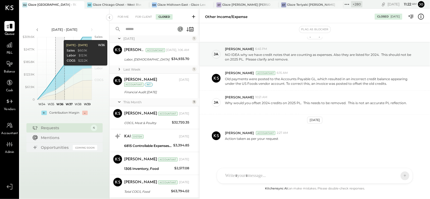
scroll to position [4, 0]
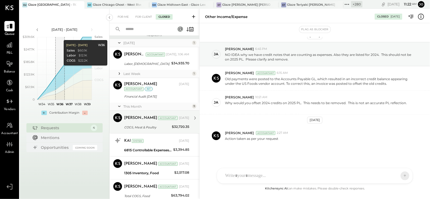
click at [145, 124] on div "COGS, Meat & Poultry" at bounding box center [147, 126] width 46 height 5
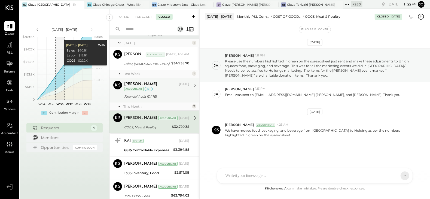
click at [148, 98] on div "Financial Audit Aug 2025" at bounding box center [155, 96] width 63 height 5
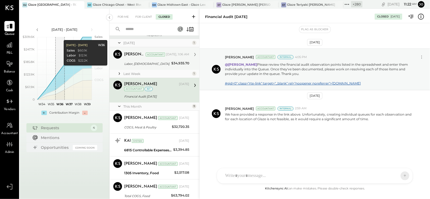
click at [150, 60] on div "Kapil Pandya Accountant Today, 1:06 AM Labor, BOH $34,935.70 Transferred as per…" at bounding box center [156, 58] width 65 height 17
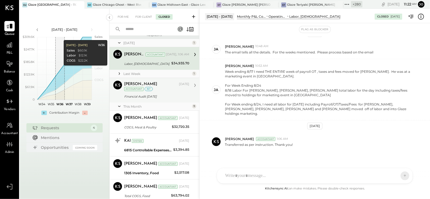
click at [161, 91] on div "Kapil Pandya Sep 23, 2025 Accountant int Financial Audit Aug 2025 We have provi…" at bounding box center [156, 90] width 65 height 19
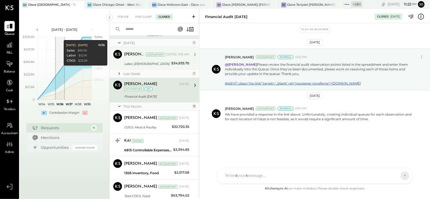
click at [160, 64] on div "Labor, [DEMOGRAPHIC_DATA]" at bounding box center [146, 63] width 45 height 5
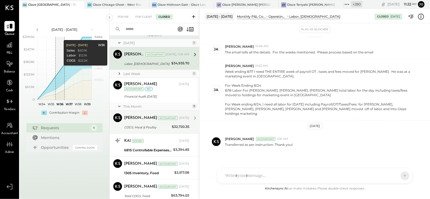
click at [162, 126] on div "COGS, Meat & Poultry" at bounding box center [147, 126] width 46 height 5
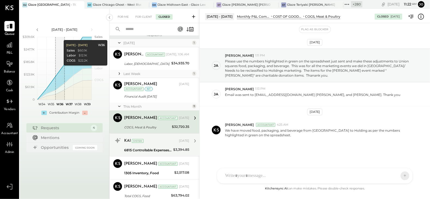
click at [164, 145] on div "KAI System Sep 15, 2025 6815 Controllable Expenses:General & Administrative Exp…" at bounding box center [156, 144] width 65 height 17
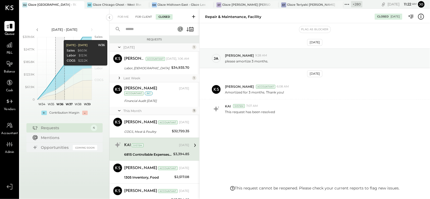
click at [140, 14] on div "For Client" at bounding box center [144, 16] width 22 height 5
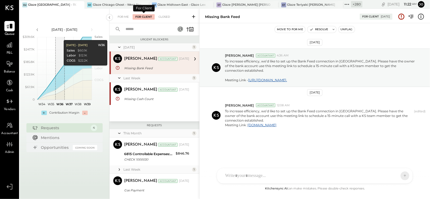
scroll to position [13, 0]
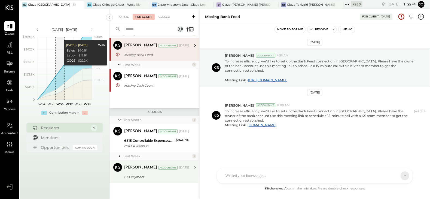
click at [148, 178] on div "Gas Payment" at bounding box center [155, 176] width 63 height 5
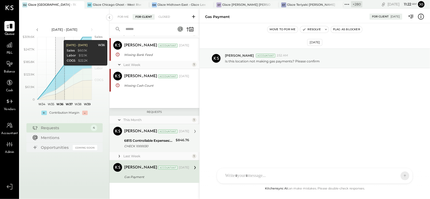
click at [149, 149] on div "Kapil Pandya Accountant Kapil Pandya Accountant Sep 15, 2025 6815 Controllable …" at bounding box center [154, 138] width 90 height 28
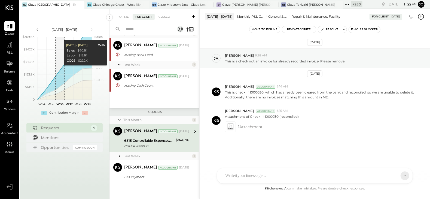
drag, startPoint x: 227, startPoint y: 60, endPoint x: 336, endPoint y: 154, distance: 144.4
click at [336, 154] on div "Sep 12th, 2025 ja jamie 9:28 AM This is a check not an invoice for already reco…" at bounding box center [315, 107] width 230 height 140
click at [337, 155] on div "Sep 12th, 2025 ja jamie 9:28 AM This is a check not an invoice for already reco…" at bounding box center [315, 107] width 230 height 140
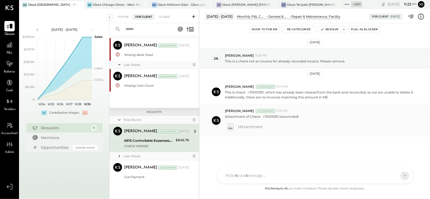
drag, startPoint x: 225, startPoint y: 88, endPoint x: 285, endPoint y: 134, distance: 74.6
click at [284, 133] on div "Sep 12th, 2025 ja jamie 9:28 AM This is a check not an invoice for already reco…" at bounding box center [315, 107] width 230 height 140
click at [285, 134] on div "Kapil Pandya Accountant 6:15 AM Attachment of Check # 1000030 (reconciled) 1 At…" at bounding box center [315, 120] width 230 height 32
drag, startPoint x: 231, startPoint y: 69, endPoint x: 306, endPoint y: 148, distance: 109.6
click at [306, 148] on div "Sep 12th, 2025 ja jamie 9:28 AM This is a check not an invoice for already reco…" at bounding box center [315, 107] width 230 height 140
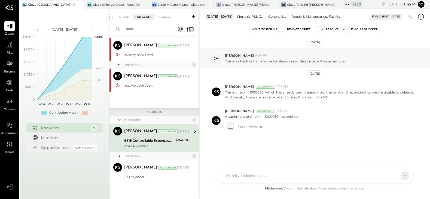
click at [306, 148] on div "Sep 12th, 2025 ja jamie 9:28 AM This is a check not an invoice for already reco…" at bounding box center [315, 107] width 230 height 140
click at [11, 47] on icon at bounding box center [9, 44] width 5 height 5
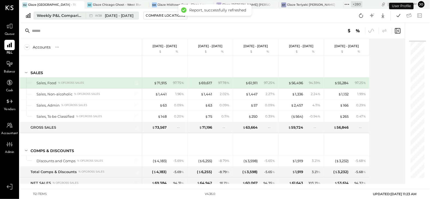
click at [56, 18] on div "Weekly P&L Comparison" at bounding box center [60, 15] width 46 height 5
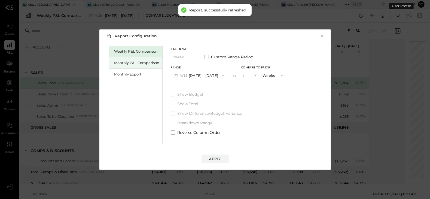
click at [135, 65] on div "Monthly P&L Comparison" at bounding box center [136, 62] width 45 height 5
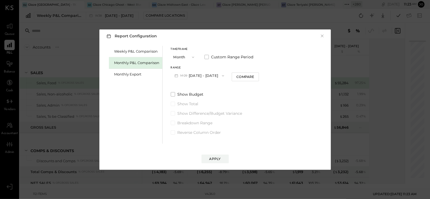
click at [208, 75] on button "M09 Sep 1 - 30, 2025" at bounding box center [199, 76] width 57 height 10
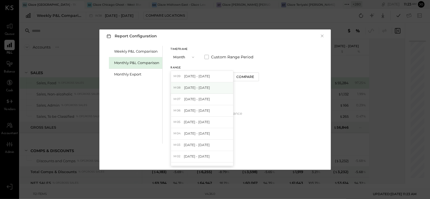
click at [208, 86] on div "M08 Aug 1 - 31, 2025" at bounding box center [202, 87] width 62 height 11
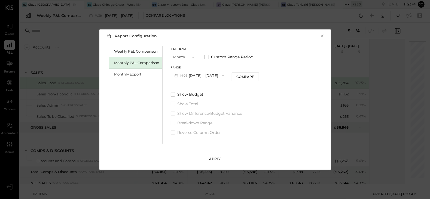
click at [217, 157] on div "Apply" at bounding box center [214, 158] width 11 height 5
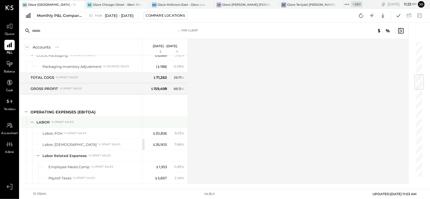
scroll to position [302, 0]
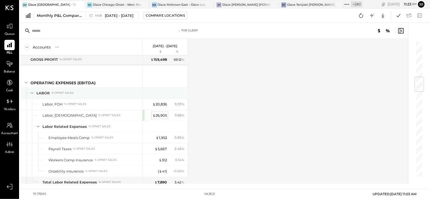
click at [161, 113] on div "$ 26,905" at bounding box center [159, 115] width 14 height 5
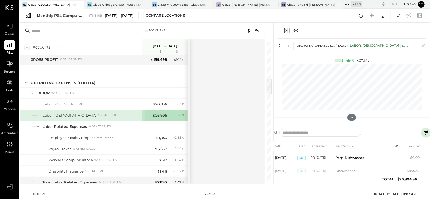
drag, startPoint x: 273, startPoint y: 109, endPoint x: 203, endPoint y: 110, distance: 69.7
click at [203, 110] on div "For Client Accounts S % GL Aug 1 - 31, 2025 $ % SALES Sales, Food % of GROSS SA…" at bounding box center [225, 103] width 410 height 161
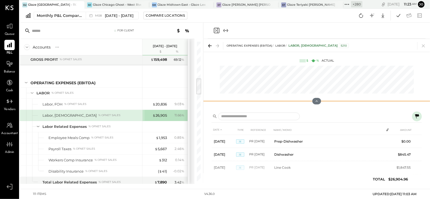
drag, startPoint x: 318, startPoint y: 120, endPoint x: 316, endPoint y: 31, distance: 88.2
click at [316, 31] on div "Operating Expenses (EBITDA) LABOR Labor, BOH 5210 $ % Actual DATE TYPE REFERENC…" at bounding box center [316, 103] width 227 height 161
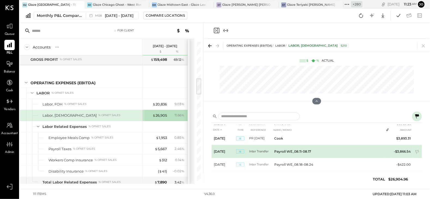
scroll to position [295, 0]
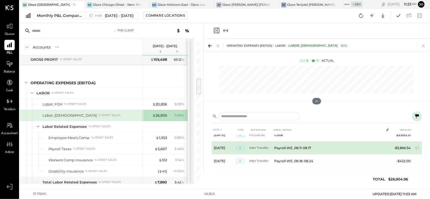
click at [380, 146] on td "Payroll WE_08.11-08.17" at bounding box center [328, 147] width 112 height 13
drag, startPoint x: 393, startPoint y: 145, endPoint x: 410, endPoint y: 145, distance: 16.6
click at [410, 145] on td "-$3,866.54" at bounding box center [402, 147] width 21 height 13
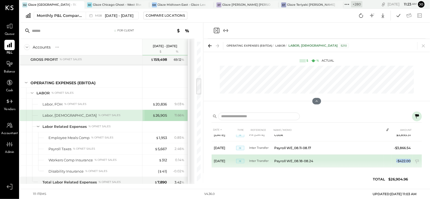
drag, startPoint x: 395, startPoint y: 158, endPoint x: 410, endPoint y: 158, distance: 14.7
click at [410, 158] on td "-$422.00" at bounding box center [402, 160] width 21 height 13
click at [406, 159] on td "-$422.00" at bounding box center [402, 160] width 21 height 13
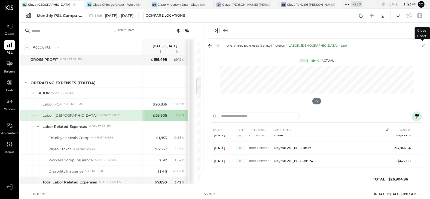
click at [424, 45] on icon at bounding box center [423, 45] width 3 height 3
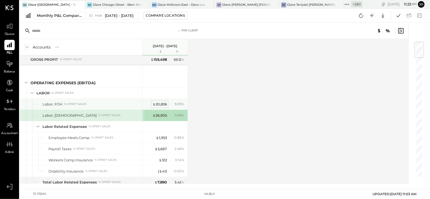
click at [162, 102] on div "$ 20,836" at bounding box center [159, 104] width 14 height 5
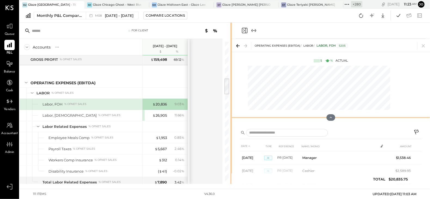
drag, startPoint x: 273, startPoint y: 117, endPoint x: 210, endPoint y: 117, distance: 62.9
click at [210, 117] on div "For Client Accounts S % GL Aug 1 - 31, 2025 $ % SALES Sales, Food % of GROSS SA…" at bounding box center [225, 103] width 410 height 161
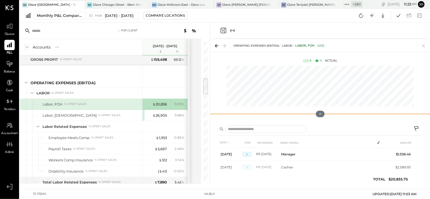
drag, startPoint x: 320, startPoint y: 116, endPoint x: 313, endPoint y: 58, distance: 58.7
click at [313, 58] on div "Operating Expenses (EBITDA) LABOR Labor, FOH 5205 $ % Actual" at bounding box center [320, 80] width 220 height 83
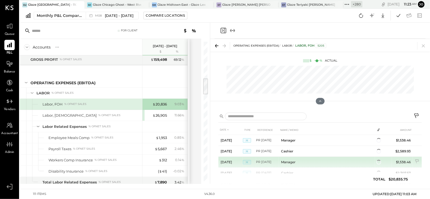
scroll to position [113, 0]
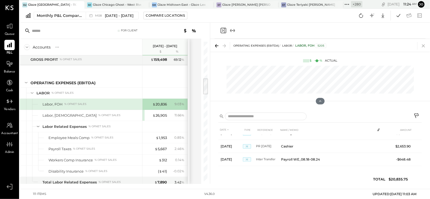
click at [426, 45] on icon at bounding box center [424, 46] width 8 height 8
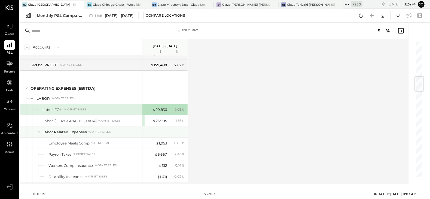
scroll to position [295, 0]
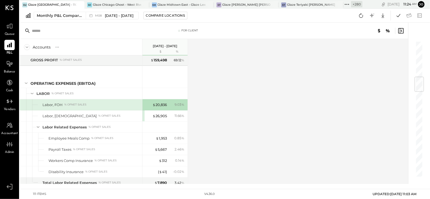
click at [221, 111] on div "Accounts S % GL Aug 1 - 31, 2025 $ % SALES Sales, Food % of GROSS SALES Sales, …" at bounding box center [214, 111] width 389 height 145
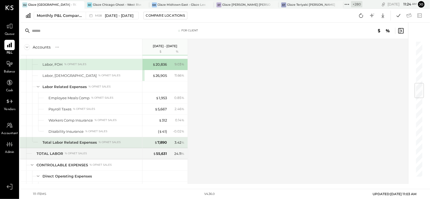
scroll to position [362, 0]
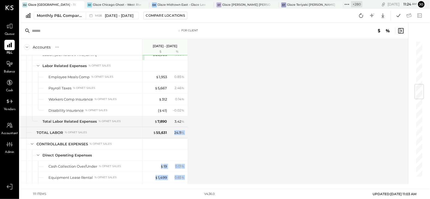
drag, startPoint x: 173, startPoint y: 129, endPoint x: 188, endPoint y: 129, distance: 15.0
click at [188, 129] on div "Accounts S % GL Aug 1 - 31, 2025 $ % SALES Sales, Food % of GROSS SALES Sales, …" at bounding box center [214, 111] width 389 height 145
click at [204, 129] on div "Accounts S % GL Aug 1 - 31, 2025 $ % SALES Sales, Food % of GROSS SALES Sales, …" at bounding box center [214, 111] width 389 height 145
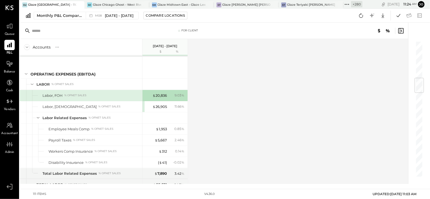
scroll to position [308, 0]
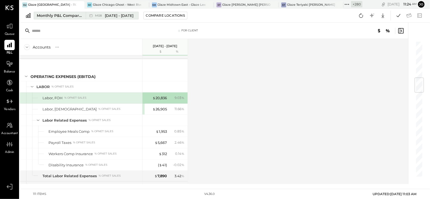
click at [115, 15] on span "[DATE] - [DATE]" at bounding box center [119, 15] width 29 height 5
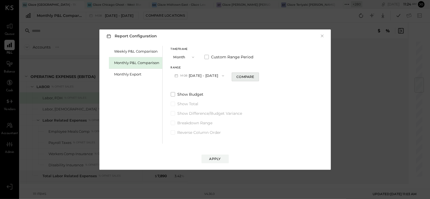
click at [234, 74] on button "Compare" at bounding box center [245, 76] width 27 height 9
click at [250, 76] on div "*" at bounding box center [249, 76] width 17 height 10
click at [253, 76] on button "button" at bounding box center [255, 75] width 4 height 6
click at [255, 76] on icon "button" at bounding box center [255, 75] width 1 height 3
type input "*"
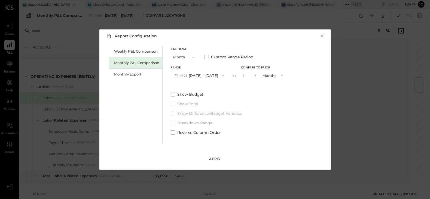
click at [226, 155] on button "Apply" at bounding box center [214, 158] width 27 height 9
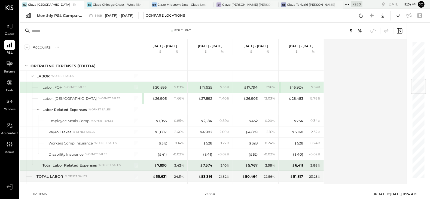
scroll to position [316, 0]
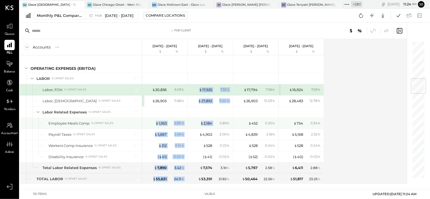
drag, startPoint x: 153, startPoint y: 121, endPoint x: 215, endPoint y: 121, distance: 62.4
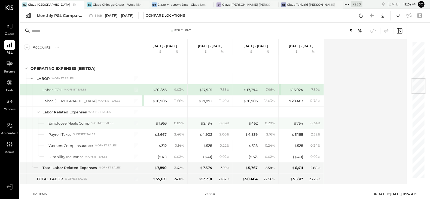
click at [221, 121] on div "0.89 %" at bounding box center [224, 123] width 10 height 5
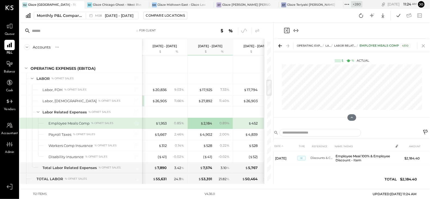
click at [427, 43] on icon at bounding box center [424, 46] width 8 height 8
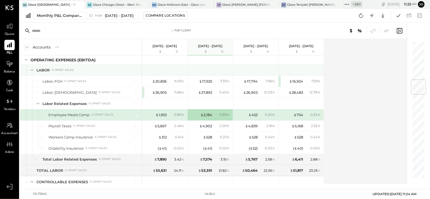
scroll to position [322, 0]
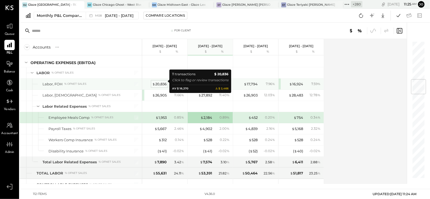
click at [162, 83] on div "$ 20,836" at bounding box center [159, 83] width 14 height 5
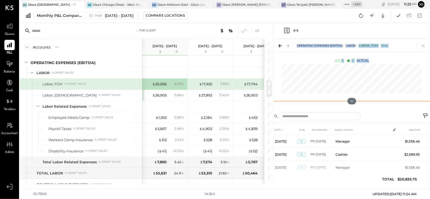
drag, startPoint x: 357, startPoint y: 114, endPoint x: 344, endPoint y: 34, distance: 81.0
click at [344, 34] on div "Operating Expenses (EBITDA) LABOR Labor, FOH 5205 $ % Actual DATE TYPE REFERENC…" at bounding box center [352, 103] width 156 height 161
click at [426, 48] on icon at bounding box center [424, 46] width 8 height 8
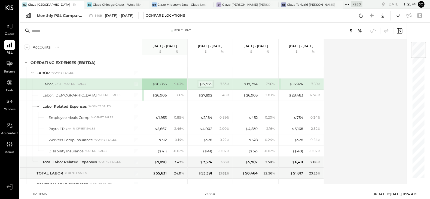
click at [203, 83] on div "$ 17,925" at bounding box center [205, 83] width 13 height 5
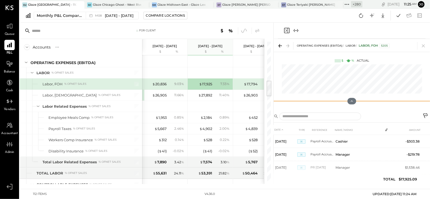
drag, startPoint x: 352, startPoint y: 118, endPoint x: 344, endPoint y: 50, distance: 68.8
click at [344, 50] on div "Operating Expenses (EBITDA) LABOR Labor, FOH 5205 $ % Actual" at bounding box center [352, 74] width 156 height 70
drag, startPoint x: 273, startPoint y: 91, endPoint x: 212, endPoint y: 91, distance: 60.7
click at [212, 91] on div "For Client Accounts S % GL Aug 1 - 31, 2025 $ % Jul 1 - 31, 2025 $ % Jun 1 - 30…" at bounding box center [225, 103] width 410 height 161
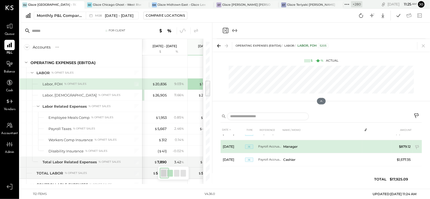
scroll to position [116, 0]
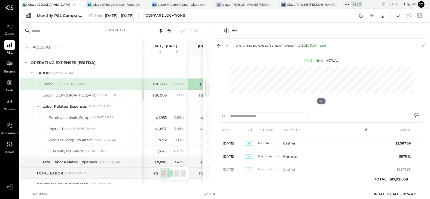
click at [422, 44] on icon at bounding box center [424, 46] width 8 height 8
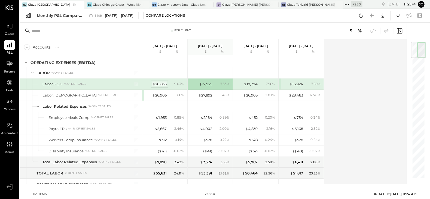
click at [162, 82] on div "$ 20,836" at bounding box center [159, 83] width 14 height 5
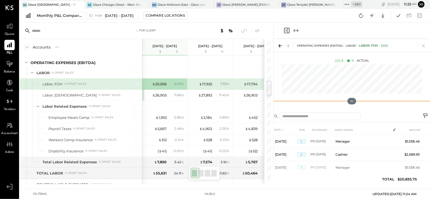
drag, startPoint x: 351, startPoint y: 118, endPoint x: 346, endPoint y: 51, distance: 66.9
click at [346, 51] on div "Operating Expenses (EBITDA) LABOR Labor, FOH 5205 $ % Actual" at bounding box center [352, 74] width 156 height 70
drag, startPoint x: 273, startPoint y: 90, endPoint x: 207, endPoint y: 91, distance: 66.2
click at [207, 91] on div "For Client Accounts S % GL Aug 1 - 31, 2025 $ % Jul 1 - 31, 2025 $ % Jun 1 - 30…" at bounding box center [225, 103] width 410 height 161
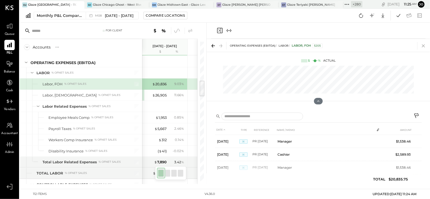
click at [426, 45] on icon at bounding box center [424, 46] width 8 height 8
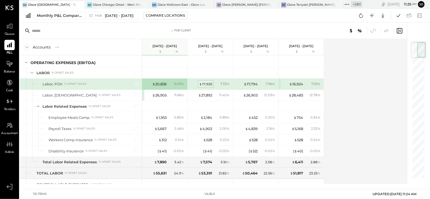
click at [206, 83] on div "$ 17,925" at bounding box center [205, 83] width 13 height 5
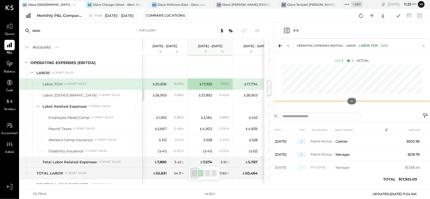
drag, startPoint x: 353, startPoint y: 110, endPoint x: 344, endPoint y: 21, distance: 89.5
click at [344, 21] on div "GU Glaze Union Square - 110 Uni GC Glaze Chicago Ghost - West River Rice LLC GM…" at bounding box center [225, 92] width 410 height 184
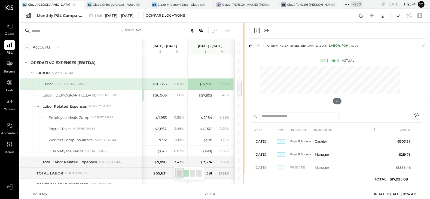
drag, startPoint x: 273, startPoint y: 84, endPoint x: 192, endPoint y: 91, distance: 81.2
click at [193, 92] on div "For Client Accounts S % GL Aug 1 - 31, 2025 $ % Jul 1 - 31, 2025 $ % Jun 1 - 30…" at bounding box center [225, 103] width 410 height 161
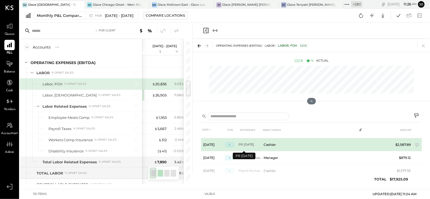
scroll to position [126, 0]
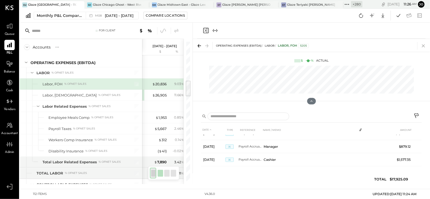
click at [423, 45] on icon at bounding box center [423, 45] width 3 height 3
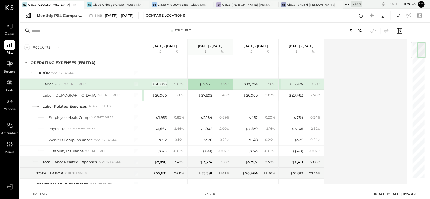
click at [157, 82] on div "$ 20,836" at bounding box center [159, 83] width 14 height 5
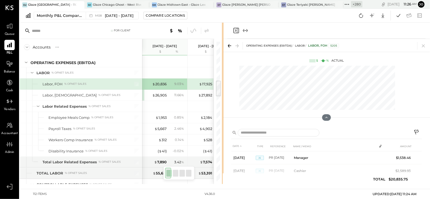
drag, startPoint x: 273, startPoint y: 125, endPoint x: 218, endPoint y: 131, distance: 55.6
click at [218, 131] on div "For Client Accounts S % GL Aug 1 - 31, 2025 $ % Jul 1 - 31, 2025 $ % Jun 1 - 30…" at bounding box center [225, 103] width 410 height 161
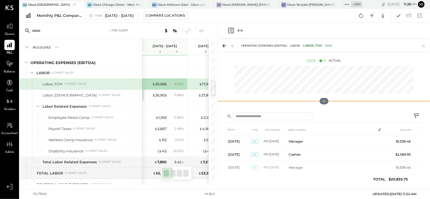
click at [318, 79] on div "Operating Expenses (EBITDA) LABOR Labor, FOH 5205 $ % Actual" at bounding box center [324, 74] width 212 height 70
click at [423, 45] on icon at bounding box center [423, 45] width 3 height 3
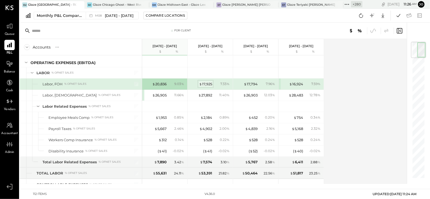
click at [205, 82] on div "$ 17,925" at bounding box center [205, 83] width 13 height 5
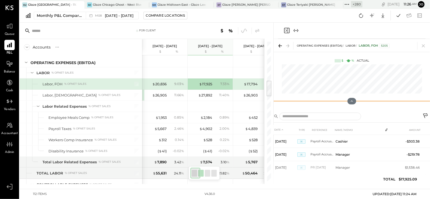
drag, startPoint x: 354, startPoint y: 119, endPoint x: 354, endPoint y: 53, distance: 66.2
click at [354, 53] on div "Operating Expenses (EBITDA) LABOR Labor, FOH 5205 $ % Actual" at bounding box center [352, 74] width 156 height 70
drag, startPoint x: 273, startPoint y: 98, endPoint x: 230, endPoint y: 98, distance: 42.7
click at [231, 98] on div "For Client Accounts S % GL Aug 1 - 31, 2025 $ % Jul 1 - 31, 2025 $ % Jun 1 - 30…" at bounding box center [225, 103] width 410 height 161
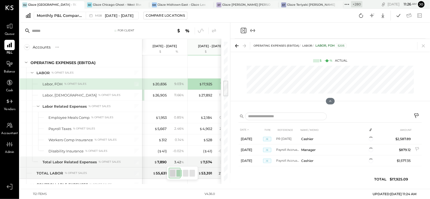
scroll to position [126, 0]
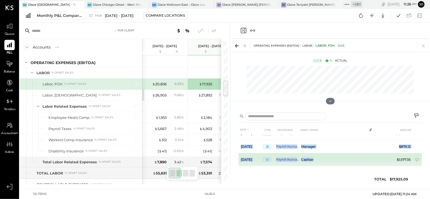
drag, startPoint x: 240, startPoint y: 145, endPoint x: 317, endPoint y: 158, distance: 77.8
click at [317, 158] on tbody "Jul 1, 25 JE Payroll Accrual 6.30R Cashier -$303.38 Jul 1, 25 JE Payroll Accrua…" at bounding box center [330, 87] width 183 height 157
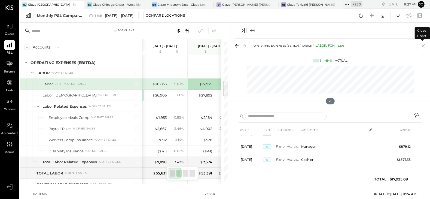
click at [423, 46] on icon at bounding box center [423, 45] width 3 height 3
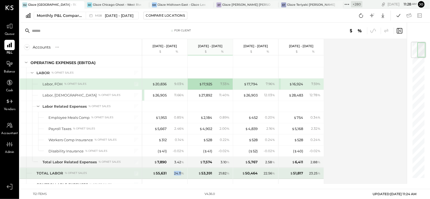
drag, startPoint x: 174, startPoint y: 170, endPoint x: 181, endPoint y: 170, distance: 7.1
click at [181, 171] on div "24.11 %" at bounding box center [179, 173] width 10 height 5
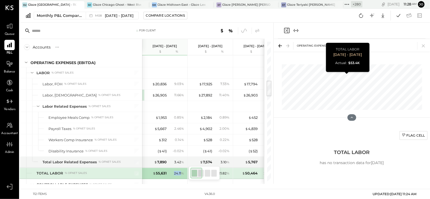
scroll to position [0, 7]
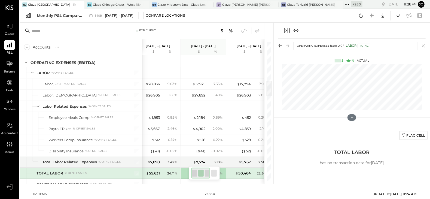
click at [419, 42] on div "Operating Expenses (EBITDA) LABOR Total" at bounding box center [352, 45] width 156 height 13
click at [425, 46] on icon at bounding box center [424, 46] width 8 height 8
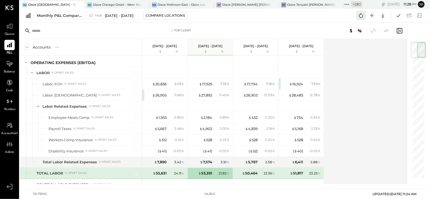
click at [361, 14] on icon at bounding box center [361, 15] width 4 height 4
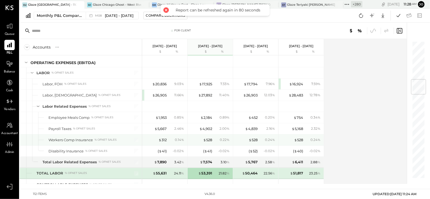
scroll to position [322, 0]
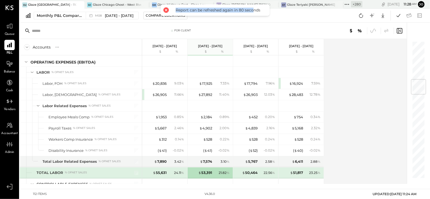
drag, startPoint x: 175, startPoint y: 9, endPoint x: 253, endPoint y: 12, distance: 77.9
click at [253, 12] on div "Report can be refreshed again in 80 seconds" at bounding box center [218, 10] width 93 height 5
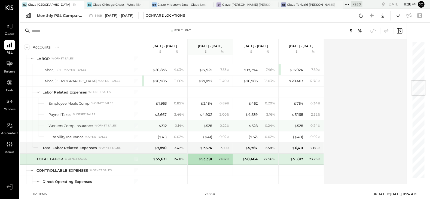
scroll to position [330, 0]
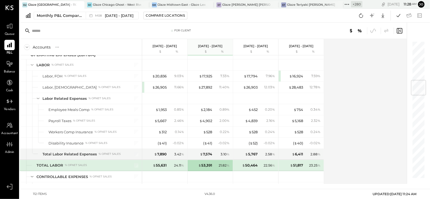
click at [358, 109] on div "Accounts S % GL Aug 1 - 31, 2025 $ % Jul 1 - 31, 2025 $ % Jun 1 - 30, 2025 $ % …" at bounding box center [214, 111] width 388 height 145
click at [362, 19] on icon at bounding box center [361, 15] width 7 height 7
click at [353, 5] on div "+ 280" at bounding box center [356, 4] width 11 height 6
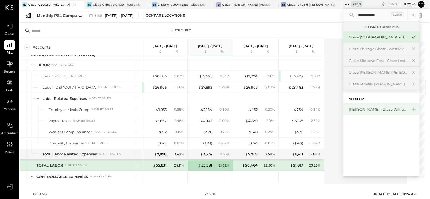
type input "**********"
click at [362, 111] on div "[PERSON_NAME] - Glaze Williamsburg One LLC" at bounding box center [378, 109] width 59 height 5
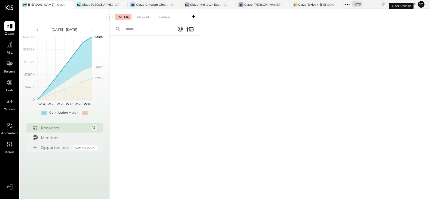
click at [134, 13] on div "For Me For Client Closed" at bounding box center [154, 16] width 90 height 14
click at [138, 16] on div "For Client" at bounding box center [144, 16] width 22 height 5
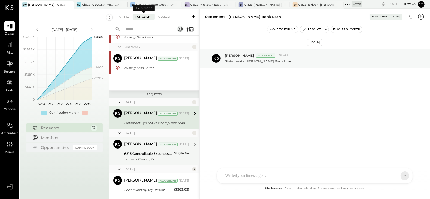
scroll to position [248, 0]
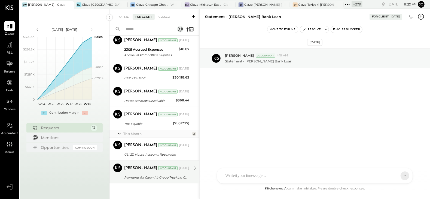
click at [163, 173] on div "Kapil Pandya Accountant Sep 09, 2025 Payments for Clean Air Group Trucking Corp…" at bounding box center [156, 171] width 65 height 17
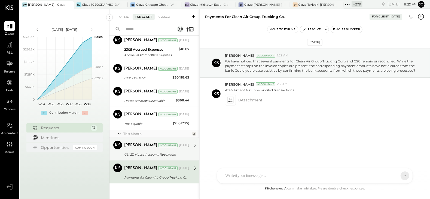
click at [168, 152] on div "GL 1211 House Accounts Receivable" at bounding box center [155, 154] width 63 height 5
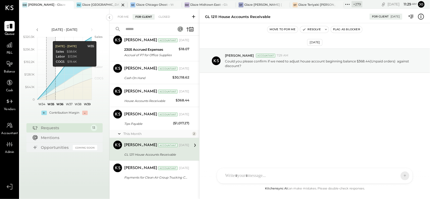
click at [94, 5] on div "Glaze [GEOGRAPHIC_DATA] - 110 Uni" at bounding box center [101, 5] width 38 height 4
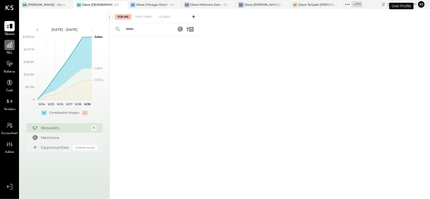
click at [9, 46] on icon at bounding box center [9, 44] width 7 height 7
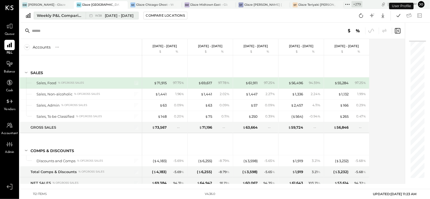
click at [72, 17] on div "Weekly P&L Comparison" at bounding box center [60, 15] width 46 height 5
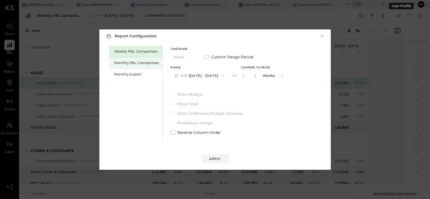
click at [152, 62] on div "Monthly P&L Comparison" at bounding box center [136, 62] width 45 height 5
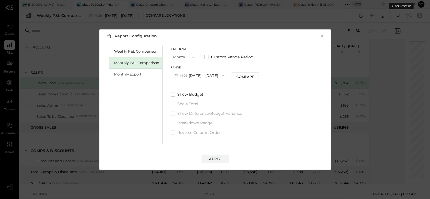
click at [201, 77] on button "M09 Sep 1 - 30, 2025" at bounding box center [199, 76] width 57 height 10
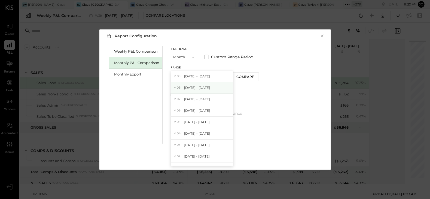
click at [204, 87] on span "[DATE] - [DATE]" at bounding box center [197, 87] width 26 height 5
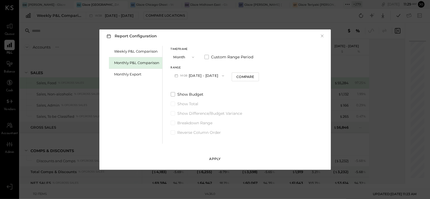
click at [220, 158] on div "Apply" at bounding box center [214, 158] width 11 height 5
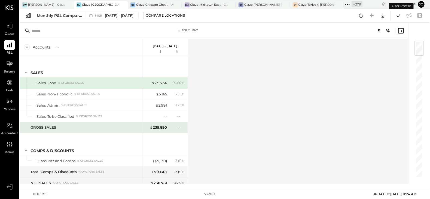
scroll to position [494, 0]
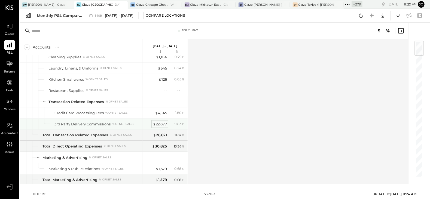
click at [162, 121] on div "$ 22,677" at bounding box center [160, 123] width 14 height 5
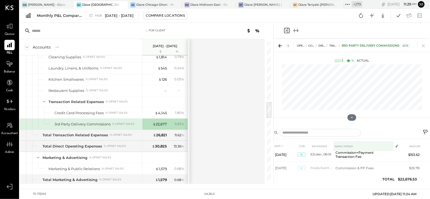
scroll to position [19, 0]
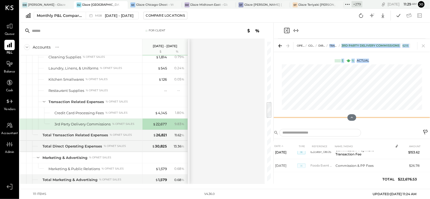
drag, startPoint x: 355, startPoint y: 120, endPoint x: 337, endPoint y: 40, distance: 82.0
click at [337, 40] on div "Operating Expenses (EBITDA) CONTROLLABLE EXPENSES Direct Operating Expenses Tra…" at bounding box center [352, 82] width 156 height 86
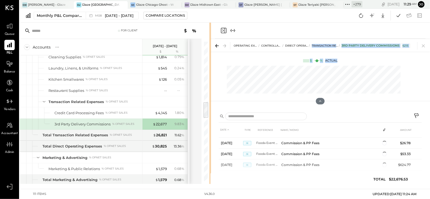
drag, startPoint x: 273, startPoint y: 100, endPoint x: 209, endPoint y: 101, distance: 63.7
click at [209, 101] on div "For Client Accounts S % GL Aug 1 - 31, 2025 $ % SALES Sales, Food % of GROSS SA…" at bounding box center [115, 103] width 191 height 161
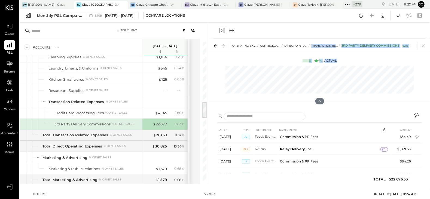
scroll to position [69, 0]
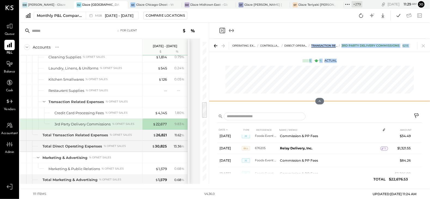
drag, startPoint x: 319, startPoint y: 99, endPoint x: 316, endPoint y: 48, distance: 51.2
click at [316, 48] on div "Operating Expenses (EBITDA) CONTROLLABLE EXPENSES Direct Operating Expenses Tra…" at bounding box center [319, 74] width 221 height 70
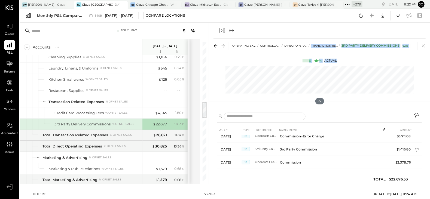
scroll to position [249, 0]
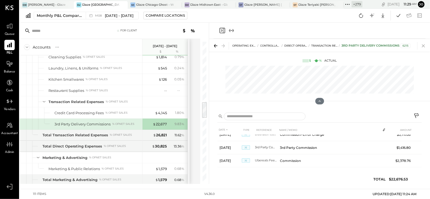
click at [425, 46] on icon at bounding box center [424, 46] width 8 height 8
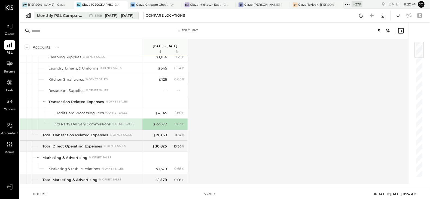
click at [116, 16] on span "[DATE] - [DATE]" at bounding box center [119, 15] width 29 height 5
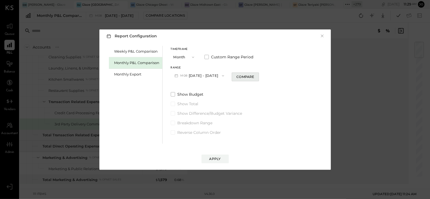
click at [247, 78] on div "Compare" at bounding box center [245, 76] width 18 height 5
click at [253, 75] on icon "button" at bounding box center [254, 75] width 3 height 3
type input "*"
click at [219, 160] on div "Apply" at bounding box center [214, 158] width 11 height 5
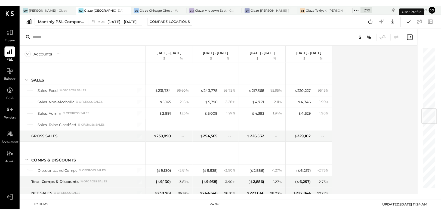
scroll to position [500, 0]
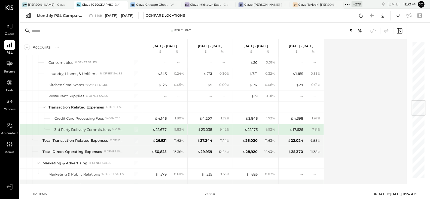
click at [346, 133] on div "Accounts S % GL Aug 1 - 31, 2025 $ % Jul 1 - 31, 2025 $ % Jun 1 - 30, 2025 $ % …" at bounding box center [214, 111] width 388 height 145
click at [158, 127] on div "$ 22,677" at bounding box center [159, 129] width 14 height 5
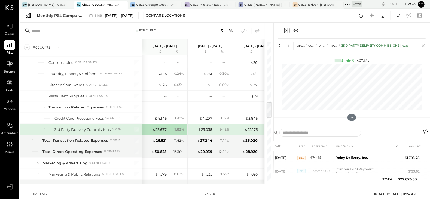
click at [272, 108] on div "For Client Accounts S % GL Aug 1 - 31, 2025 $ % Jul 1 - 31, 2025 $ % Jun 1 - 30…" at bounding box center [147, 103] width 254 height 161
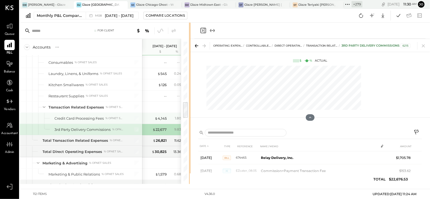
drag, startPoint x: 273, startPoint y: 108, endPoint x: 182, endPoint y: 109, distance: 90.1
click at [189, 109] on div at bounding box center [190, 103] width 2 height 161
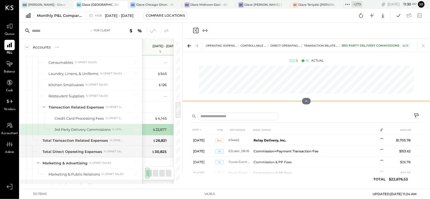
drag, startPoint x: 307, startPoint y: 116, endPoint x: 303, endPoint y: 26, distance: 90.2
click at [303, 26] on div "Operating Expenses (EBITDA) CONTROLLABLE EXPENSES Direct Operating Expenses Tra…" at bounding box center [306, 103] width 247 height 161
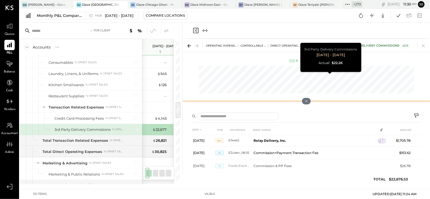
drag, startPoint x: 308, startPoint y: 102, endPoint x: 307, endPoint y: 45, distance: 56.6
click at [307, 45] on div "Operating Expenses (EBITDA) CONTROLLABLE EXPENSES Direct Operating Expenses Tra…" at bounding box center [306, 74] width 247 height 70
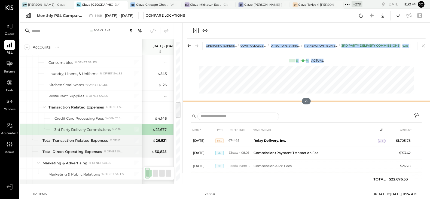
drag, startPoint x: 285, startPoint y: 100, endPoint x: 282, endPoint y: 25, distance: 75.8
click at [282, 25] on div "Operating Expenses (EBITDA) CONTROLLABLE EXPENSES Direct Operating Expenses Tra…" at bounding box center [306, 103] width 247 height 161
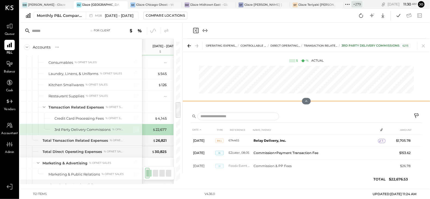
click at [308, 97] on div at bounding box center [306, 101] width 247 height 11
click at [421, 49] on icon at bounding box center [424, 46] width 8 height 8
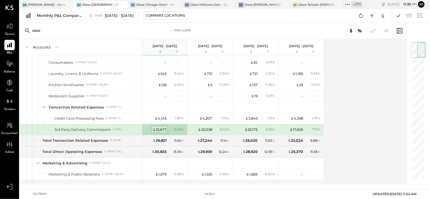
click at [161, 127] on div "$ 22,677" at bounding box center [159, 129] width 14 height 5
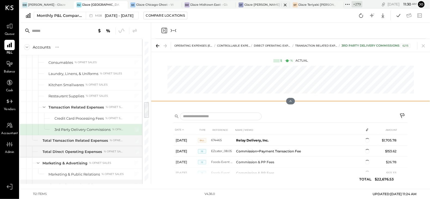
drag, startPoint x: 292, startPoint y: 116, endPoint x: 288, endPoint y: 6, distance: 110.1
click at [288, 6] on div "GW Glaze Williamsburg - Glaze Williamsburg One LLC GU Glaze Union Square - 110 …" at bounding box center [225, 92] width 410 height 184
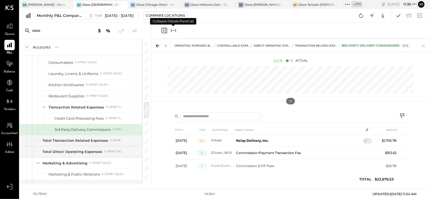
click at [175, 32] on icon "Collapse panel (e)" at bounding box center [173, 30] width 7 height 7
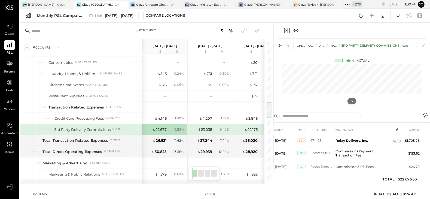
click at [296, 30] on icon "Expand panel (e)" at bounding box center [296, 30] width 7 height 7
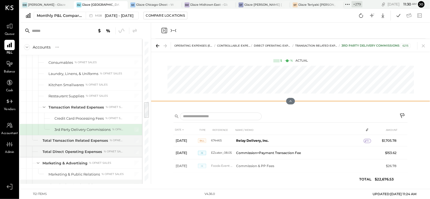
drag, startPoint x: 290, startPoint y: 102, endPoint x: 290, endPoint y: 30, distance: 71.3
click at [290, 30] on div "Operating Expenses (EBITDA) CONTROLLABLE EXPENSES Direct Operating Expenses Tra…" at bounding box center [290, 103] width 279 height 161
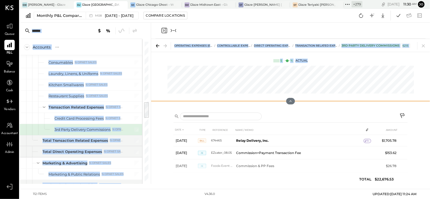
drag, startPoint x: 298, startPoint y: 102, endPoint x: 291, endPoint y: 19, distance: 83.4
click at [291, 18] on div "GW Glaze Williamsburg - Glaze Williamsburg One LLC GU Glaze Union Square - 110 …" at bounding box center [225, 92] width 410 height 184
click at [317, 105] on div at bounding box center [290, 101] width 279 height 11
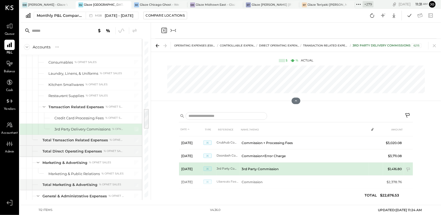
scroll to position [226, 0]
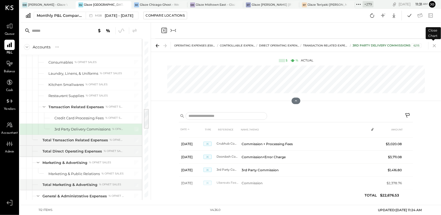
click at [430, 46] on icon at bounding box center [435, 46] width 8 height 8
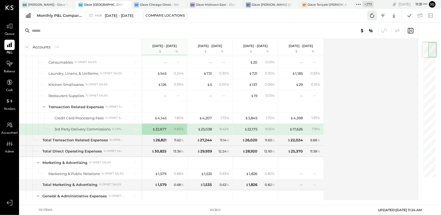
click at [371, 15] on icon at bounding box center [372, 15] width 7 height 7
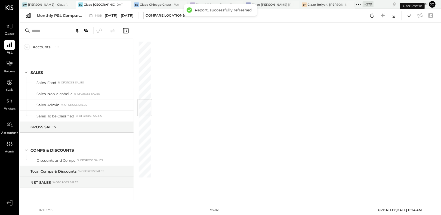
scroll to position [491, 0]
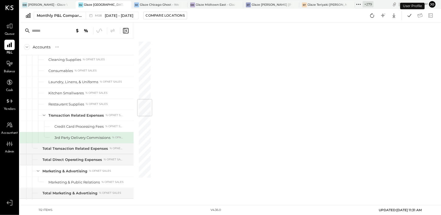
click at [128, 31] on icon at bounding box center [126, 31] width 7 height 7
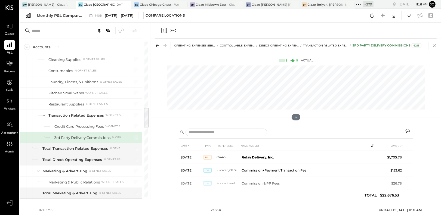
click at [433, 45] on icon at bounding box center [435, 46] width 8 height 8
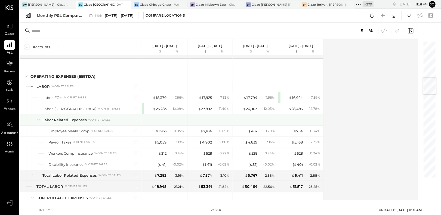
scroll to position [310, 0]
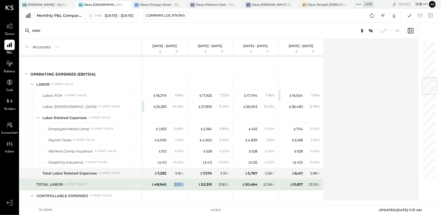
drag, startPoint x: 173, startPoint y: 182, endPoint x: 184, endPoint y: 182, distance: 11.4
click at [184, 182] on div "21.21 %" at bounding box center [177, 184] width 18 height 5
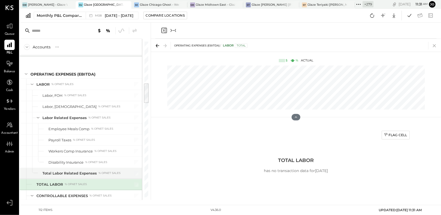
click at [437, 45] on icon at bounding box center [435, 46] width 8 height 8
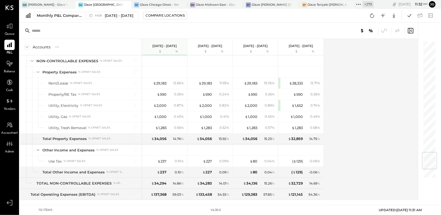
scroll to position [936, 0]
click at [72, 4] on icon at bounding box center [70, 5] width 3 height 3
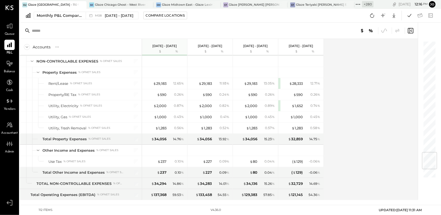
click at [72, 4] on div at bounding box center [77, 4] width 19 height 7
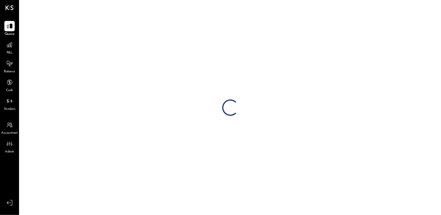
click at [83, 5] on div "Loading…" at bounding box center [231, 107] width 422 height 215
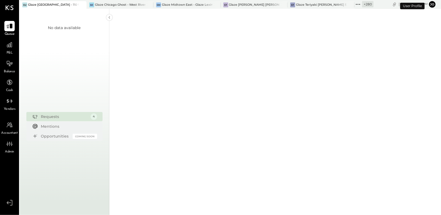
click at [83, 5] on icon at bounding box center [81, 5] width 3 height 3
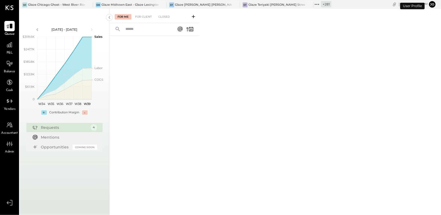
click at [83, 5] on div at bounding box center [83, 4] width 19 height 7
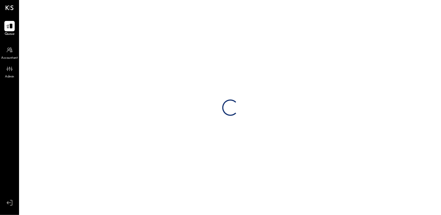
click at [87, 5] on div "Loading…" at bounding box center [231, 107] width 422 height 215
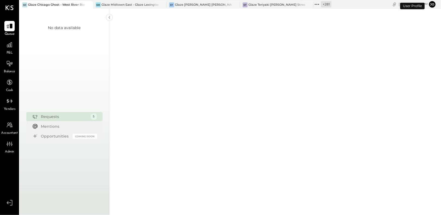
click at [88, 5] on icon at bounding box center [88, 5] width 7 height 7
click at [158, 5] on icon at bounding box center [161, 5] width 7 height 7
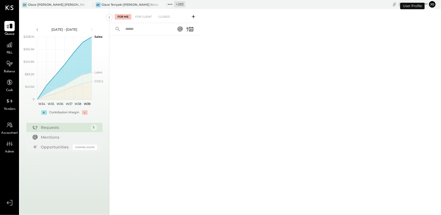
click at [88, 5] on icon at bounding box center [88, 5] width 7 height 7
click at [26, 6] on icon at bounding box center [23, 4] width 7 height 7
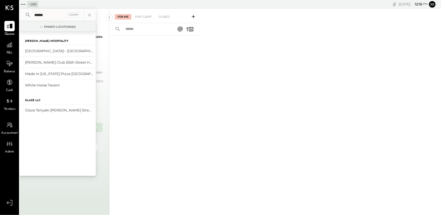
type input "******"
click at [46, 118] on div "Hudson Hospitality Ambra – San Paolo Hospitality Hudson Club (55th Street Hospi…" at bounding box center [58, 104] width 76 height 145
click at [48, 110] on div "Glaze Teriyaki [PERSON_NAME] Street - [PERSON_NAME] River [PERSON_NAME] LLC" at bounding box center [54, 110] width 59 height 5
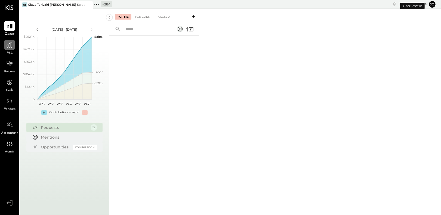
click at [7, 47] on icon at bounding box center [9, 44] width 7 height 7
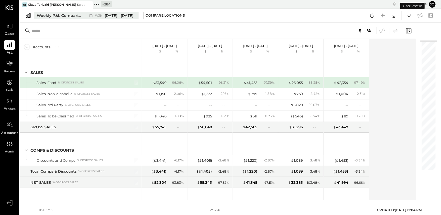
click at [71, 15] on div "Weekly P&L Comparison" at bounding box center [60, 15] width 46 height 5
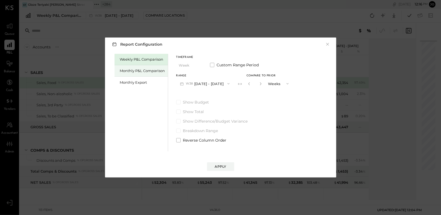
click at [123, 69] on div "Monthly P&L Comparison" at bounding box center [142, 70] width 45 height 5
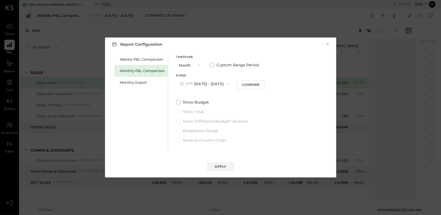
click at [202, 84] on button "M09 Sep 1 - 30, 2025" at bounding box center [204, 84] width 57 height 10
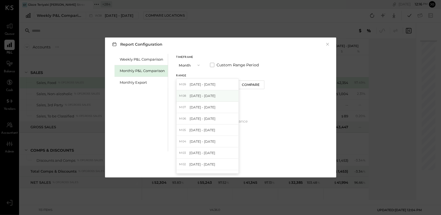
click at [209, 95] on span "[DATE] - [DATE]" at bounding box center [203, 96] width 26 height 5
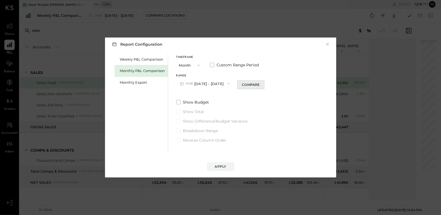
click at [261, 84] on button "Compare" at bounding box center [250, 85] width 27 height 9
click at [260, 84] on button "button" at bounding box center [261, 84] width 4 height 6
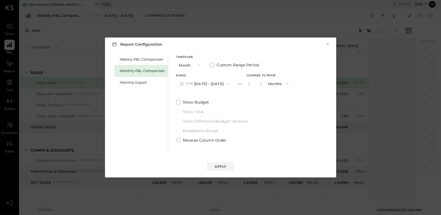
click at [260, 84] on button "button" at bounding box center [261, 84] width 4 height 6
type input "*"
click at [227, 163] on button "Apply" at bounding box center [220, 167] width 27 height 9
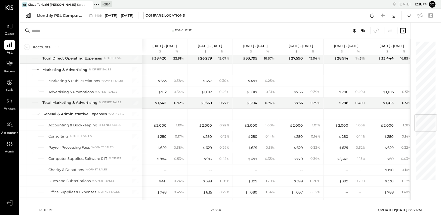
scroll to position [613, 0]
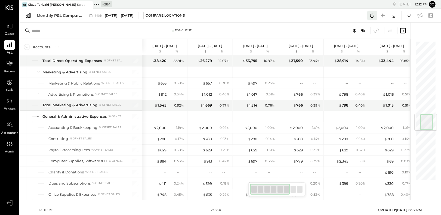
click at [371, 16] on icon at bounding box center [372, 15] width 7 height 7
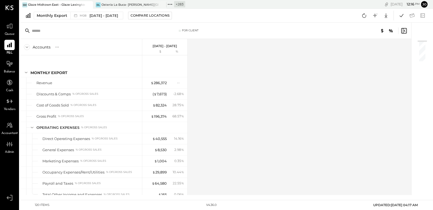
click at [86, 5] on icon at bounding box center [88, 5] width 7 height 7
click at [90, 4] on icon at bounding box center [88, 5] width 7 height 7
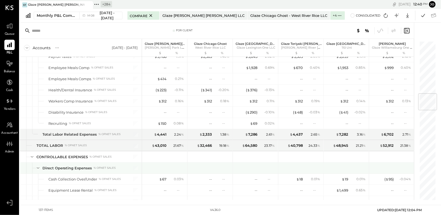
scroll to position [309, 0]
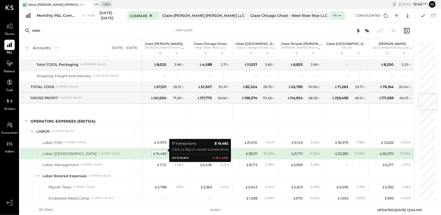
click at [163, 152] on div "$ 19,482" at bounding box center [160, 153] width 14 height 5
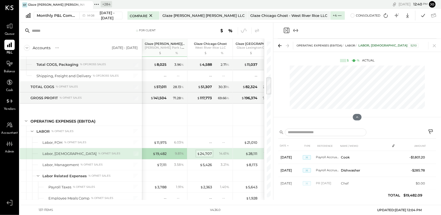
click at [207, 151] on div "$ 24,707" at bounding box center [204, 153] width 15 height 5
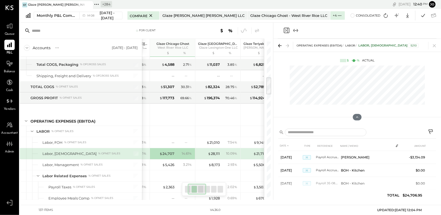
scroll to position [309, 0]
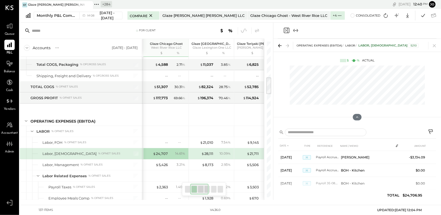
click at [215, 154] on div "$ 28,111 10.09 %" at bounding box center [212, 153] width 41 height 11
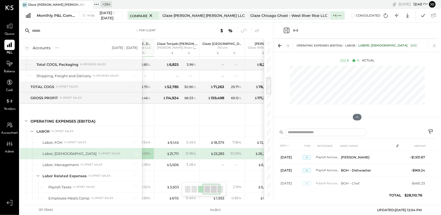
scroll to position [0, 126]
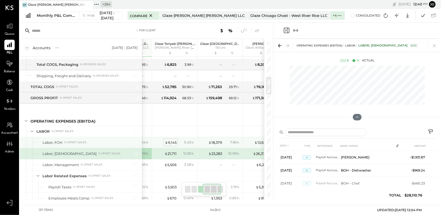
click at [172, 141] on div "$ 9,145" at bounding box center [171, 142] width 12 height 5
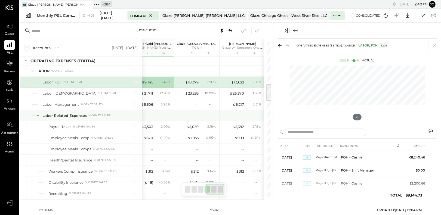
scroll to position [360, 0]
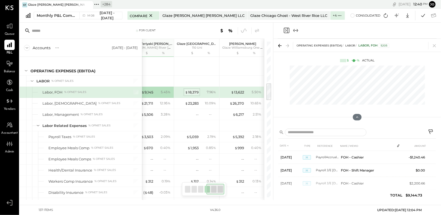
click at [194, 90] on div "$ 18,379" at bounding box center [192, 92] width 14 height 5
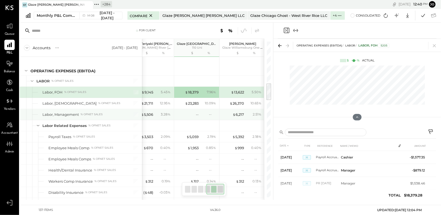
scroll to position [0, 150]
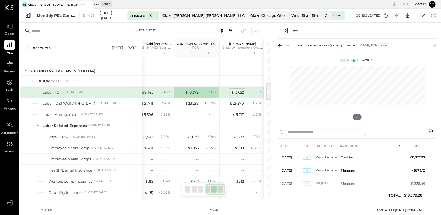
click at [234, 90] on div "$ 13,622" at bounding box center [237, 92] width 13 height 5
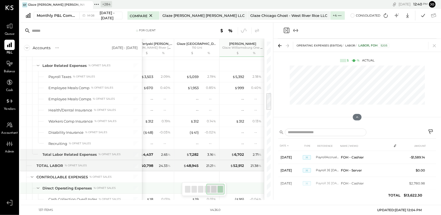
scroll to position [446, 0]
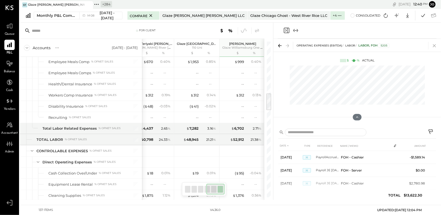
click at [433, 46] on icon at bounding box center [435, 46] width 8 height 8
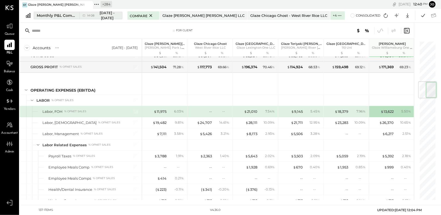
scroll to position [327, 0]
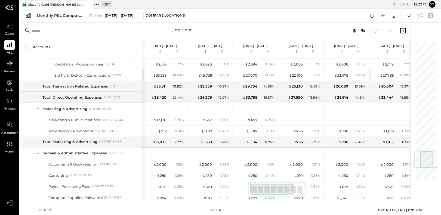
scroll to position [1030, 0]
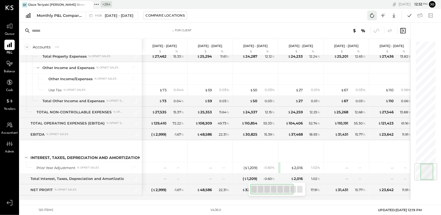
click at [372, 14] on icon at bounding box center [372, 15] width 7 height 7
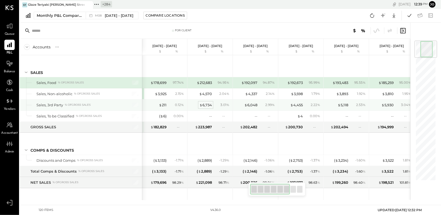
click at [207, 105] on div "$ 6,734" at bounding box center [206, 105] width 13 height 5
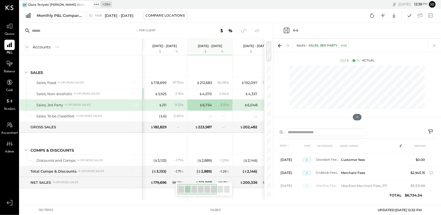
scroll to position [35, 0]
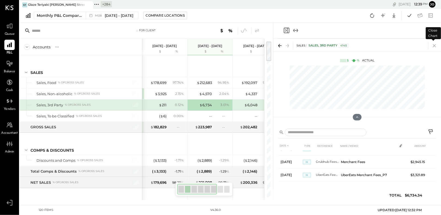
click at [436, 45] on icon at bounding box center [435, 46] width 8 height 8
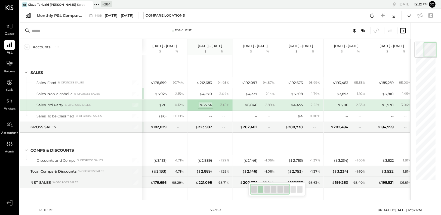
click at [204, 104] on div "$ 6,734" at bounding box center [206, 105] width 13 height 5
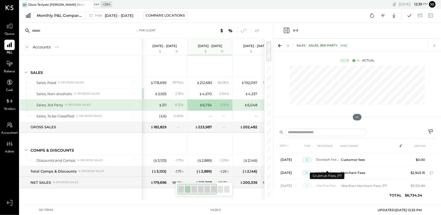
scroll to position [35, 0]
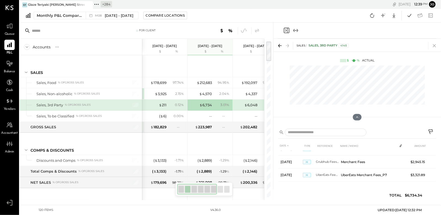
click at [434, 46] on icon at bounding box center [434, 45] width 3 height 3
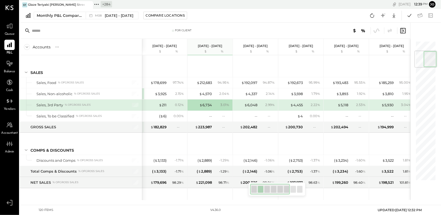
scroll to position [348, 0]
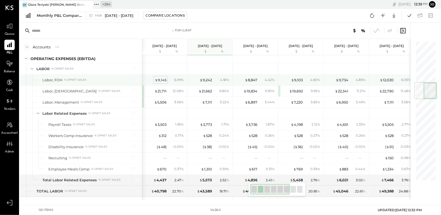
click at [163, 78] on div "$ 9,145" at bounding box center [161, 80] width 12 height 5
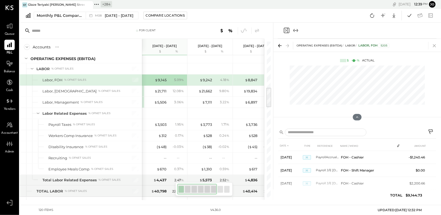
click at [434, 48] on icon at bounding box center [435, 46] width 8 height 8
